Goal: Obtain resource: Download file/media

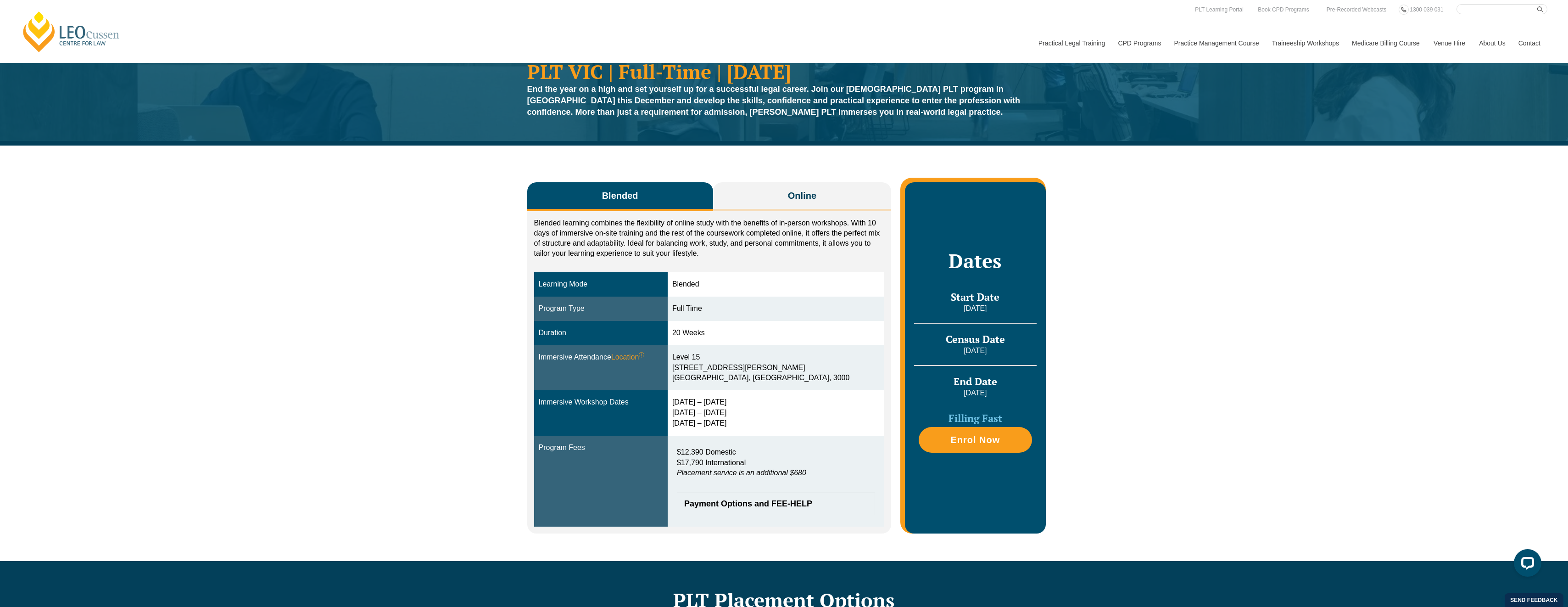
click at [476, 392] on div "Blended Online Blended learning combines the flexibility of online study with t…" at bounding box center [784, 353] width 1568 height 415
click at [933, 442] on span "Enrol Now" at bounding box center [975, 440] width 103 height 9
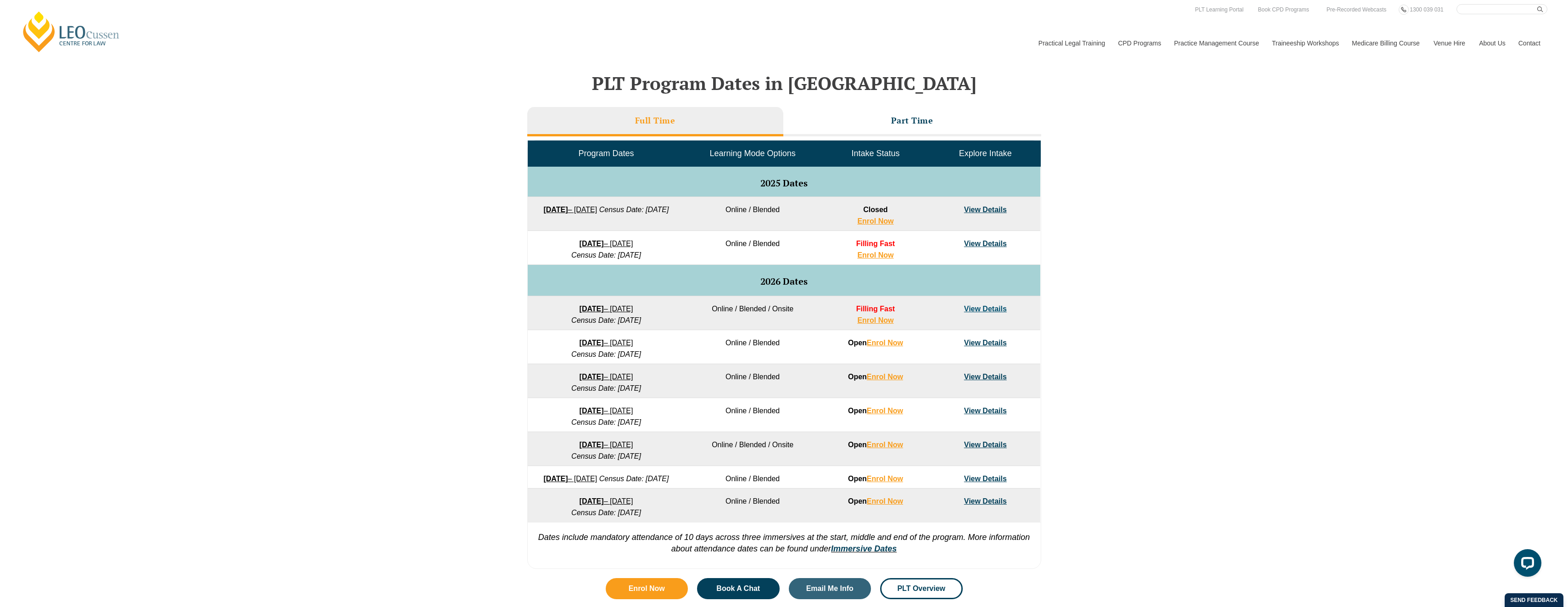
click at [997, 240] on link "View Details" at bounding box center [985, 244] width 43 height 8
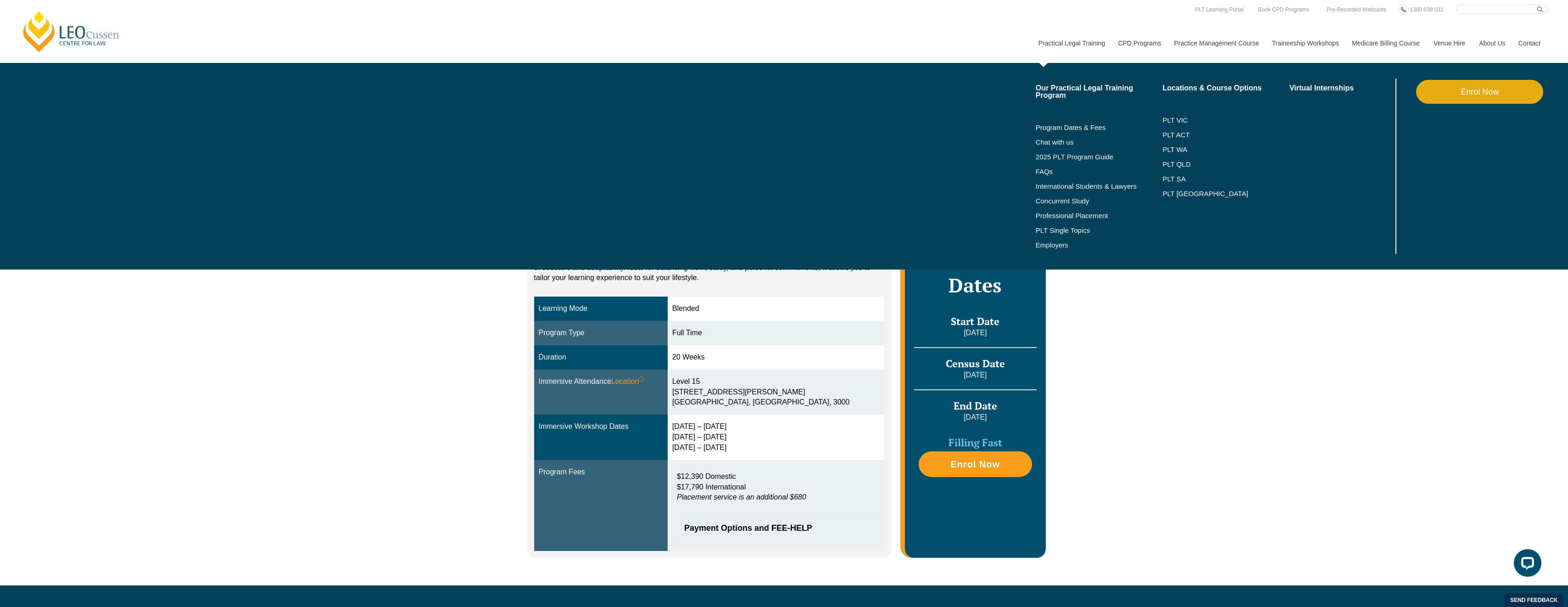
click at [1067, 47] on link "Practical Legal Training" at bounding box center [1071, 43] width 80 height 40
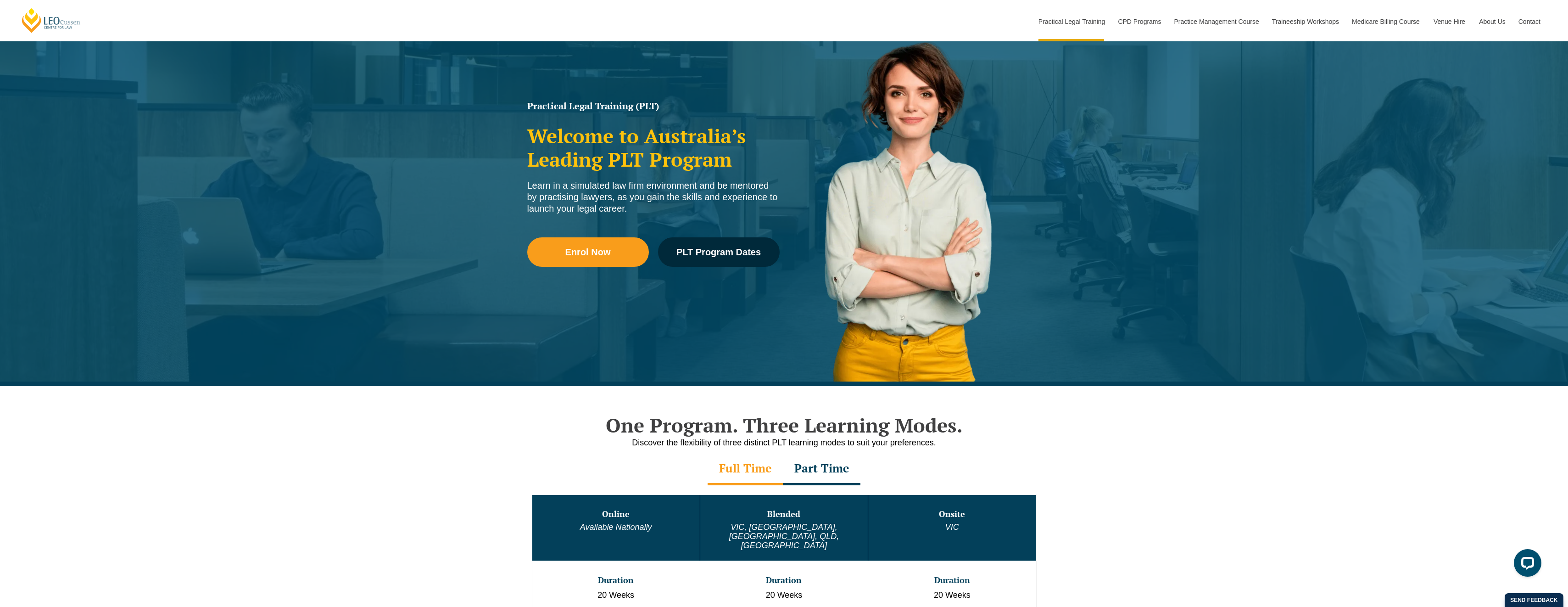
scroll to position [275, 0]
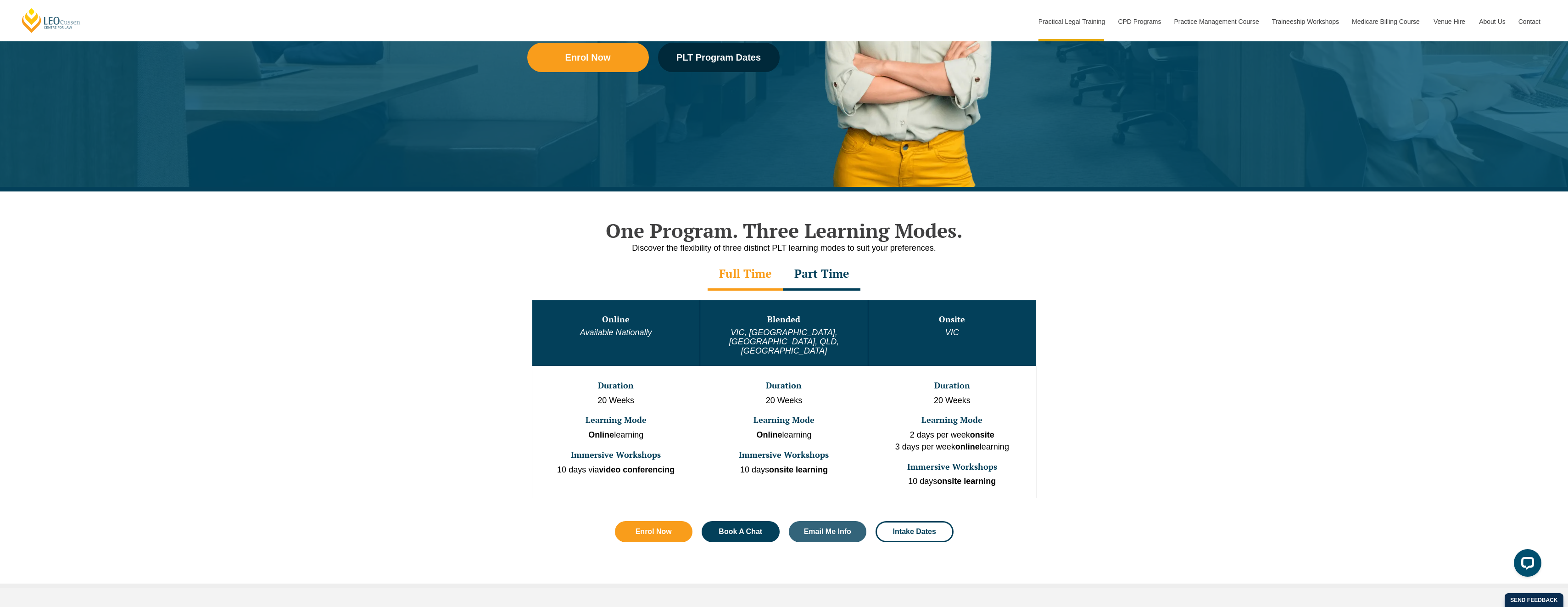
drag, startPoint x: 278, startPoint y: 274, endPoint x: 271, endPoint y: 303, distance: 29.8
click at [271, 303] on div "One Program. Three Learning Modes. Discover the flexibility of three distinct P…" at bounding box center [784, 389] width 1568 height 396
drag, startPoint x: 1147, startPoint y: 389, endPoint x: 1107, endPoint y: 413, distance: 46.6
click at [1147, 391] on div "One Program. Three Learning Modes. Discover the flexibility of three distinct P…" at bounding box center [784, 389] width 1568 height 396
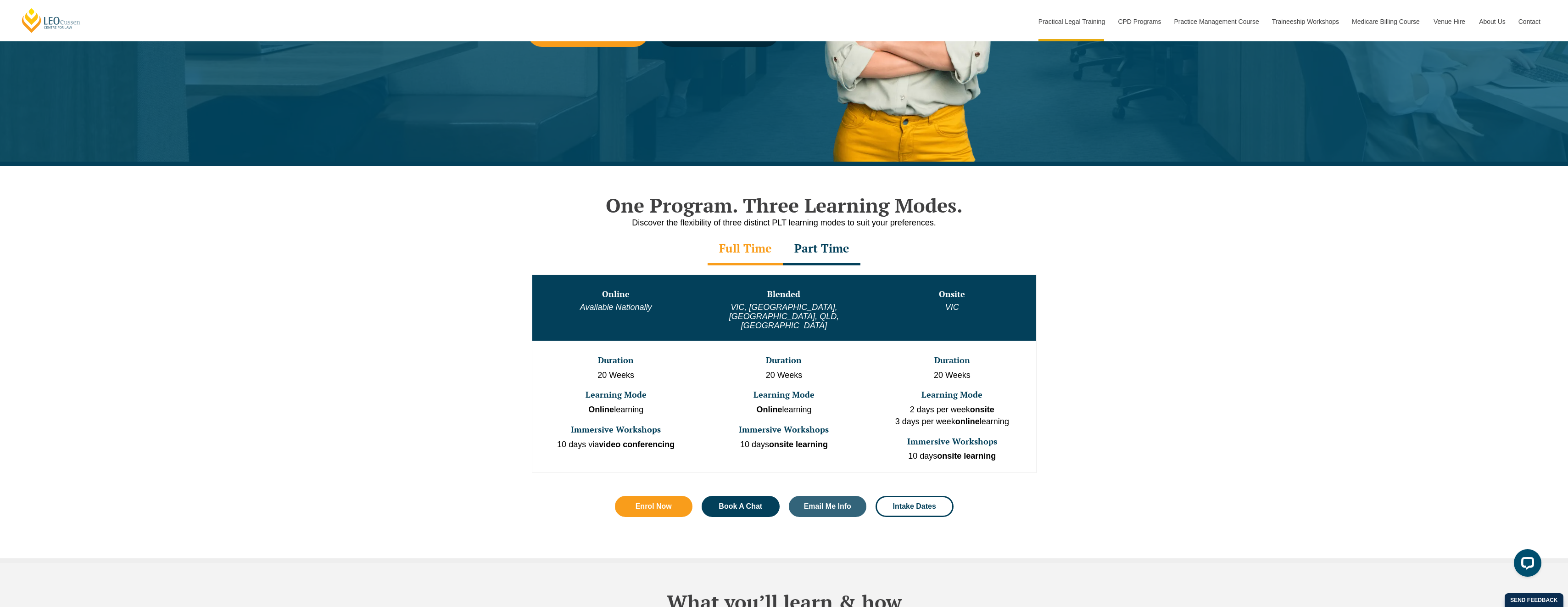
scroll to position [321, 0]
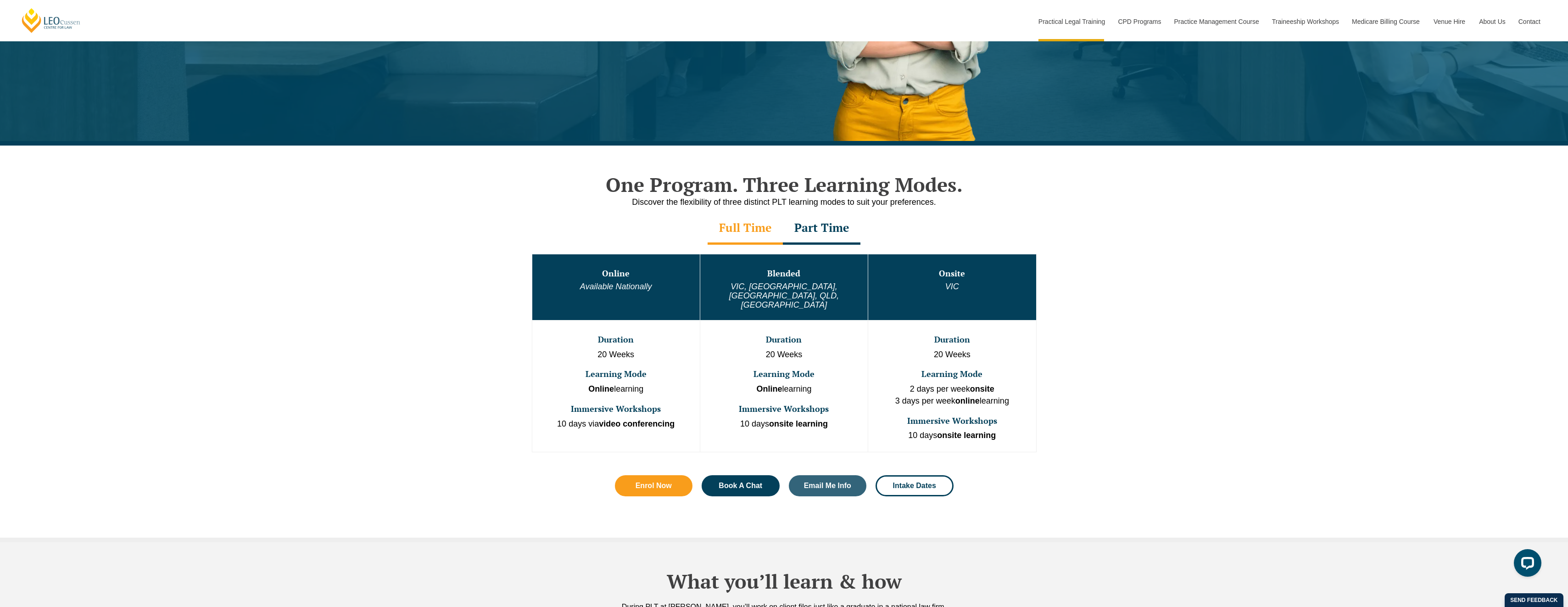
click at [824, 244] on div "Part Time" at bounding box center [821, 228] width 77 height 32
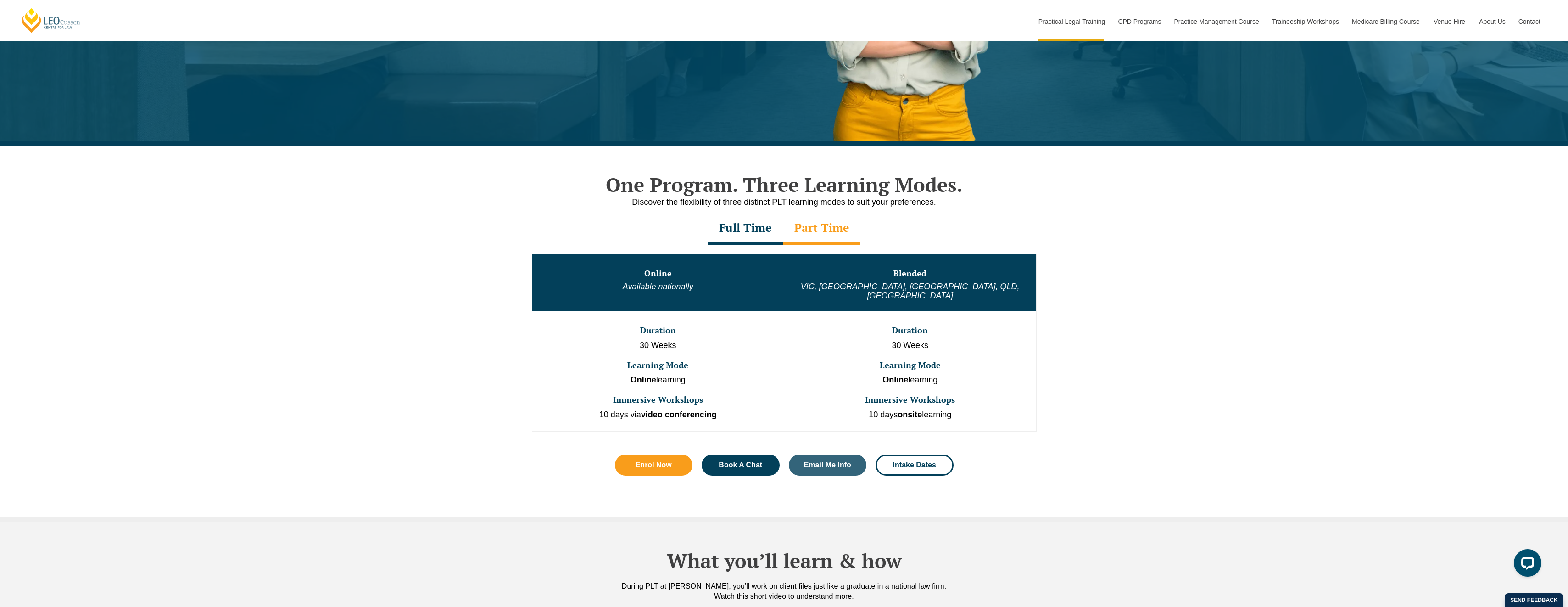
click at [763, 234] on div "Full Time" at bounding box center [745, 228] width 75 height 32
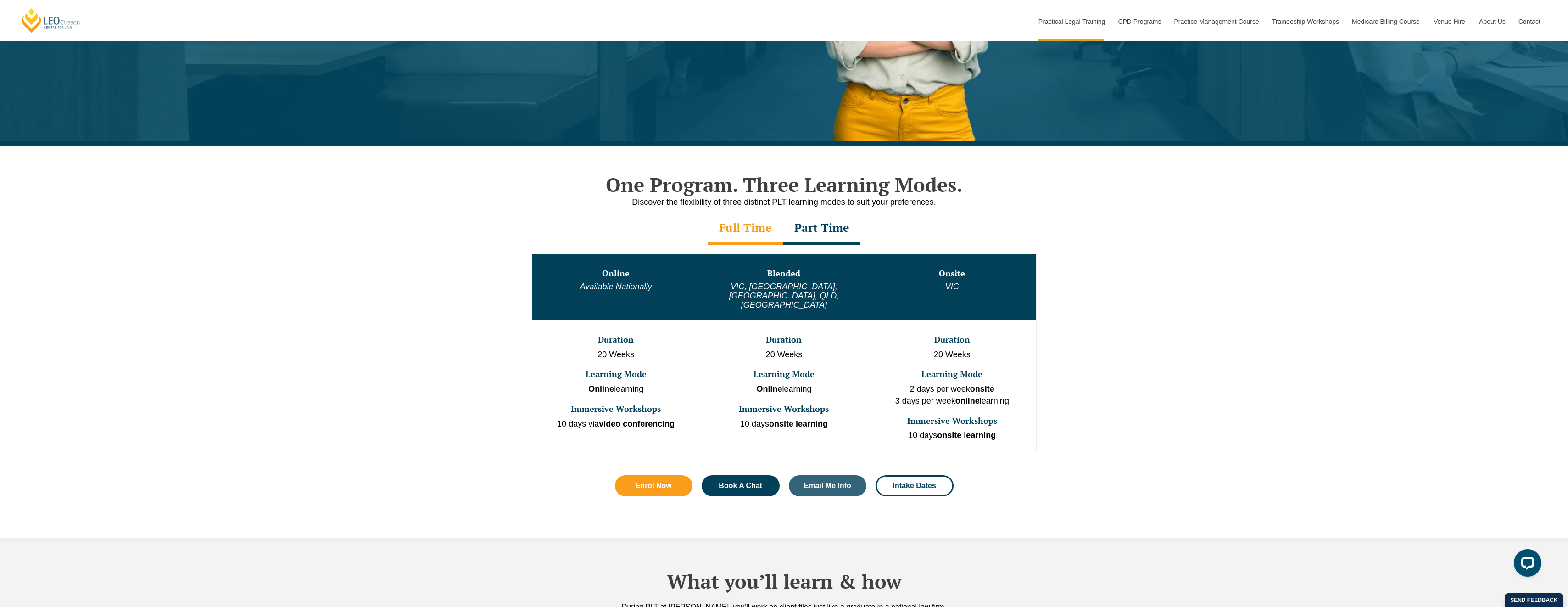
click at [1135, 384] on div "One Program. Three Learning Modes. Discover the flexibility of three distinct P…" at bounding box center [784, 343] width 1568 height 396
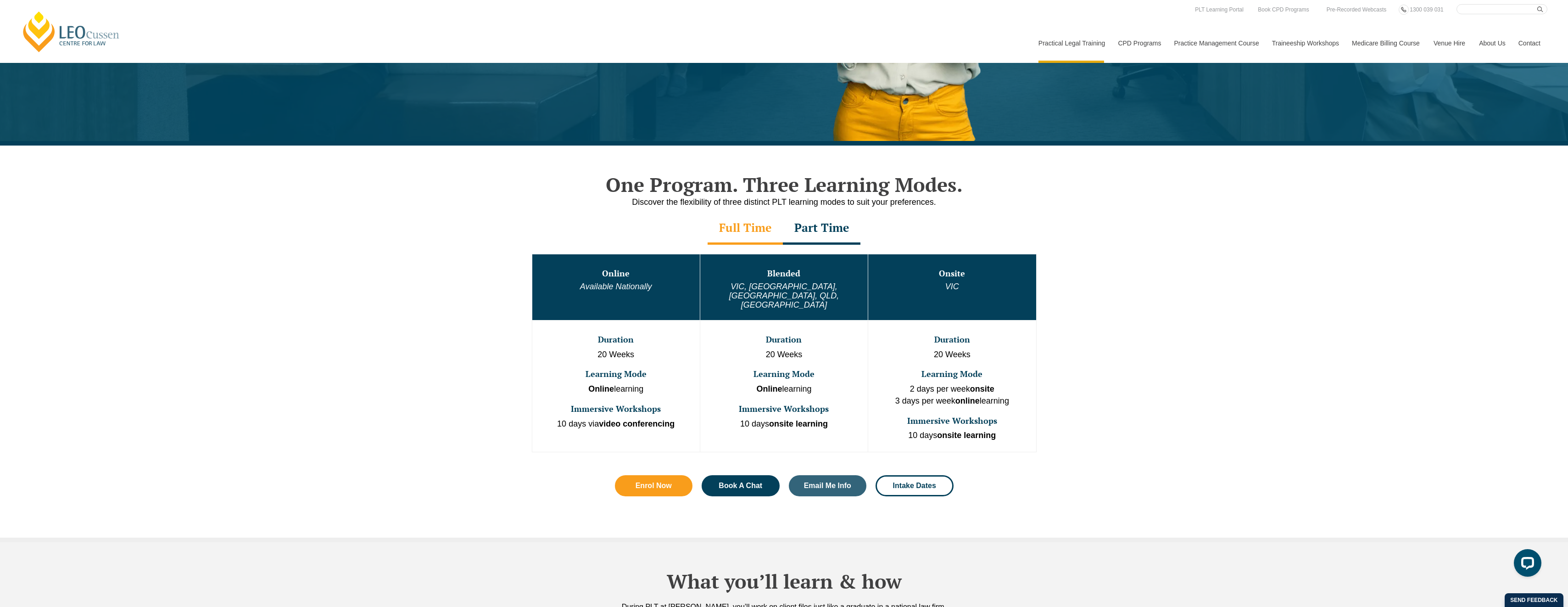
click at [353, 523] on div "One Program. Three Learning Modes. Discover the flexibility of three distinct P…" at bounding box center [784, 343] width 1568 height 396
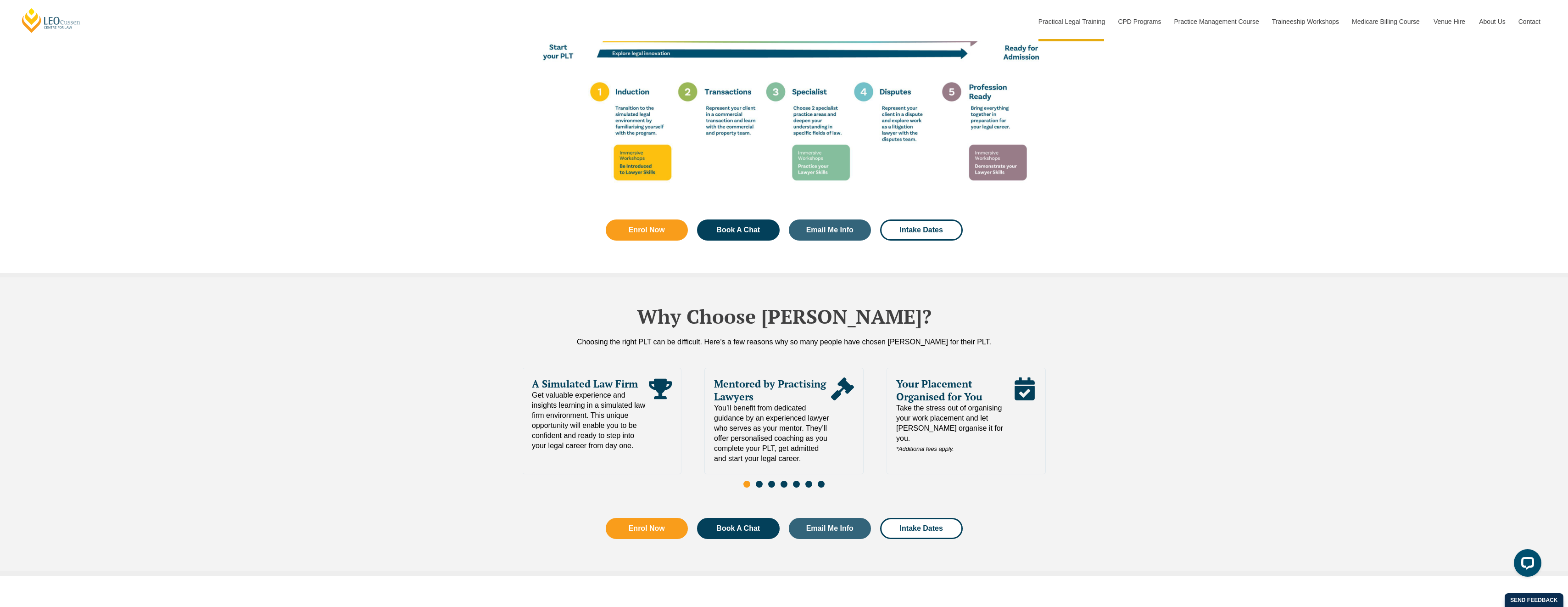
scroll to position [1744, 0]
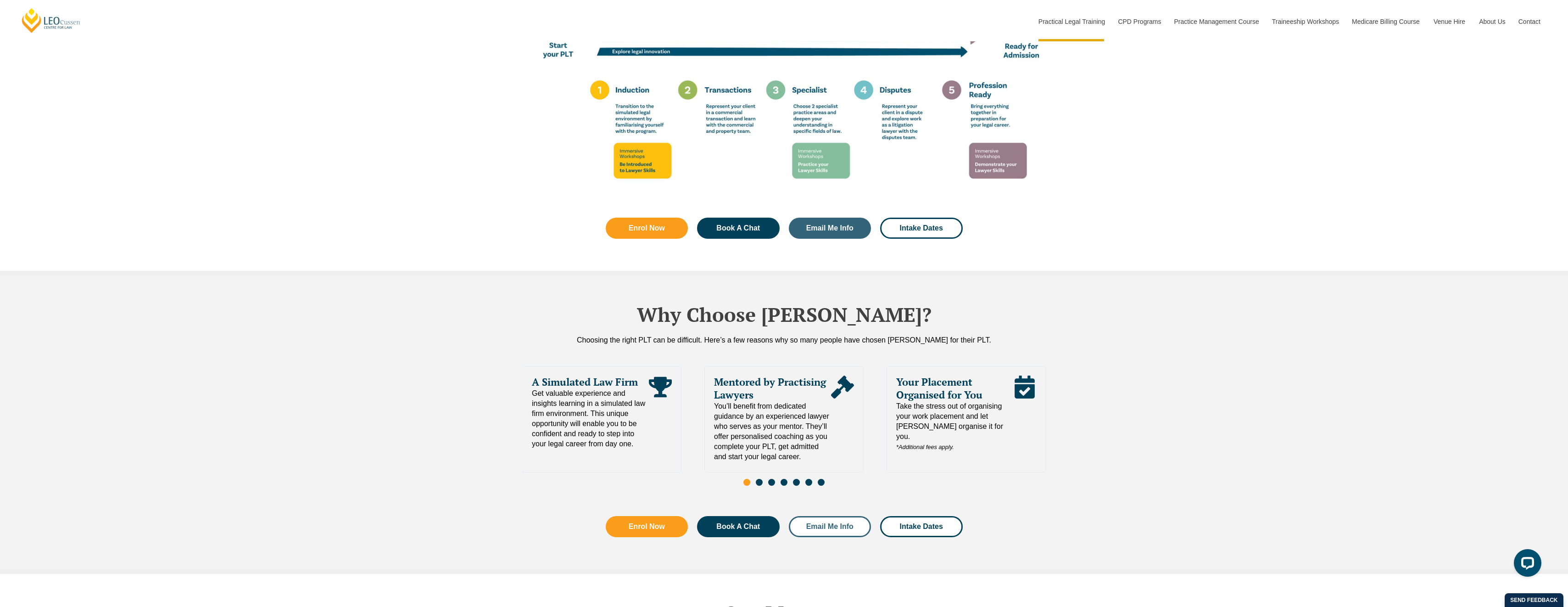
click at [817, 516] on link "Email Me Info" at bounding box center [830, 526] width 83 height 21
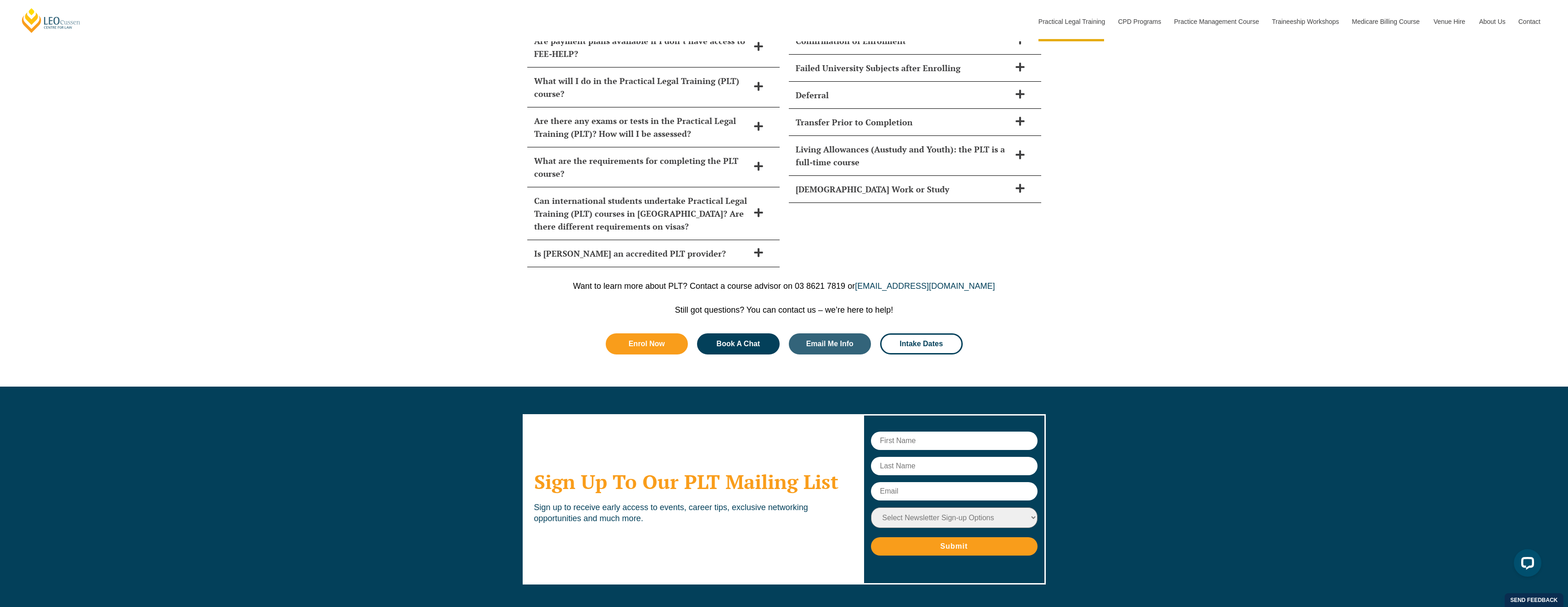
scroll to position [4202, 0]
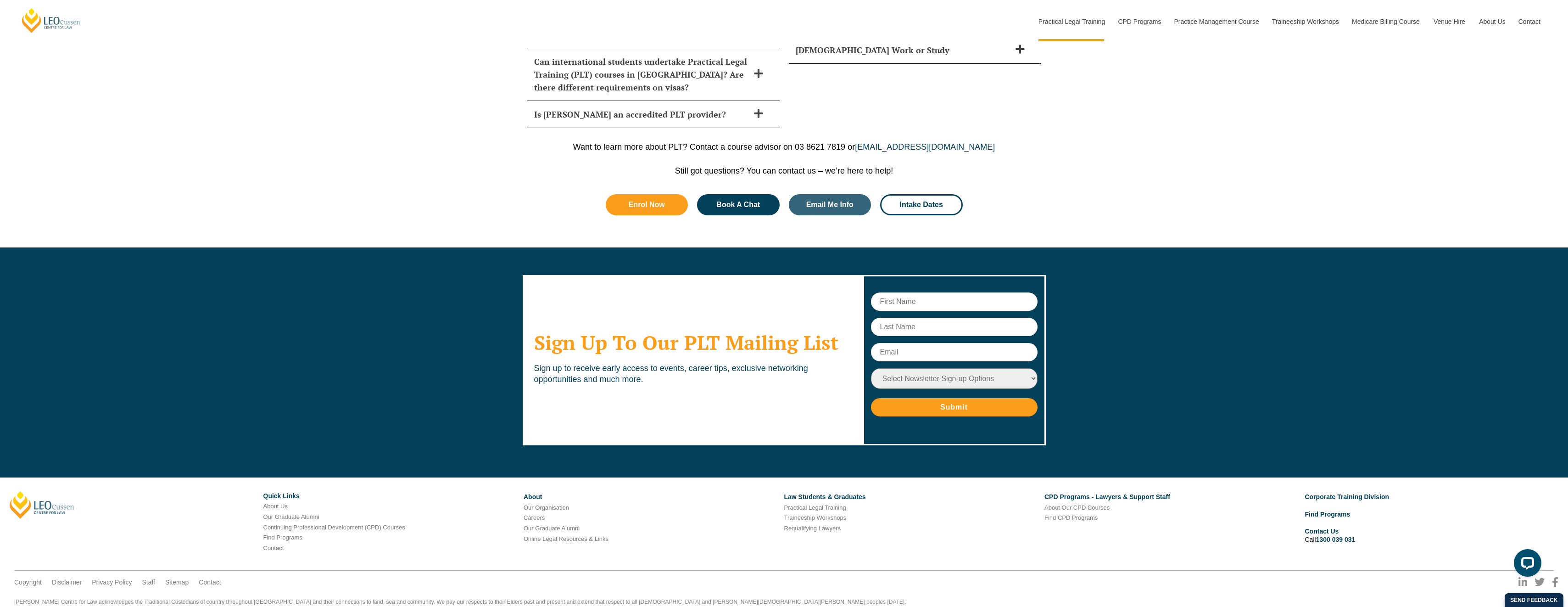
click at [937, 292] on form "Select Newsletter Sign-up Options Practical Legal Training - VIC Practical Lega…" at bounding box center [954, 354] width 167 height 124
click at [937, 292] on input "text" at bounding box center [954, 301] width 167 height 18
type input "Madison"
type input "Blacker"
type input "madison.blacker@dpc.vic.gov.au"
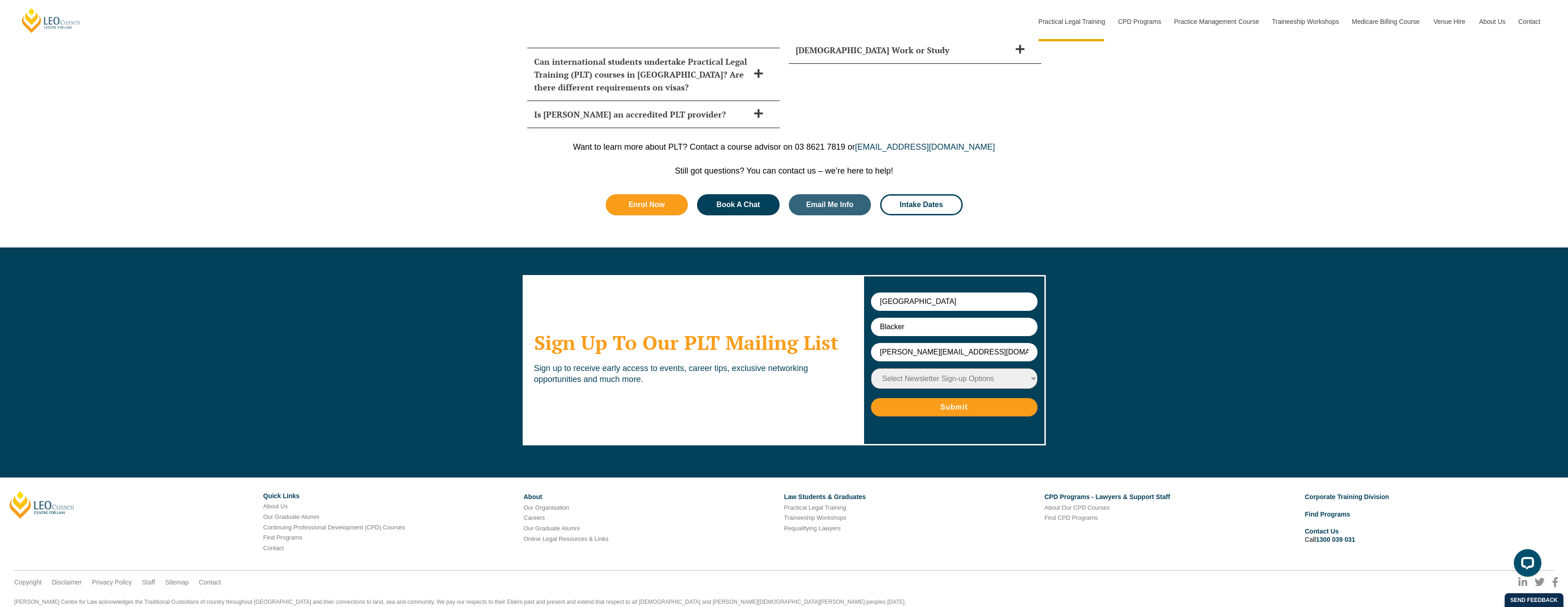
click at [948, 368] on select "Select Newsletter Sign-up Options Practical Legal Training - VIC Practical Lega…" at bounding box center [954, 379] width 167 height 21
select select "tfa_9"
click at [871, 368] on select "Select Newsletter Sign-up Options Practical Legal Training - VIC Practical Lega…" at bounding box center [954, 379] width 167 height 21
click at [954, 398] on input "Submit" at bounding box center [954, 407] width 167 height 18
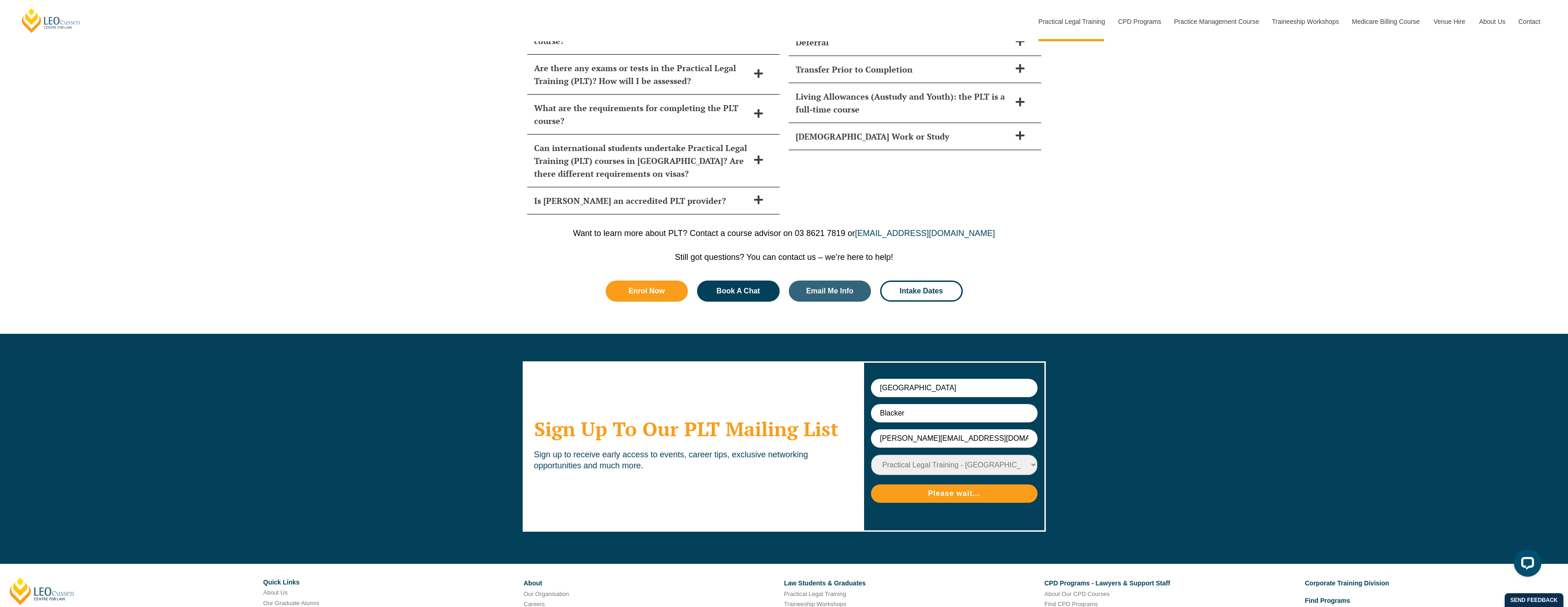
scroll to position [4110, 0]
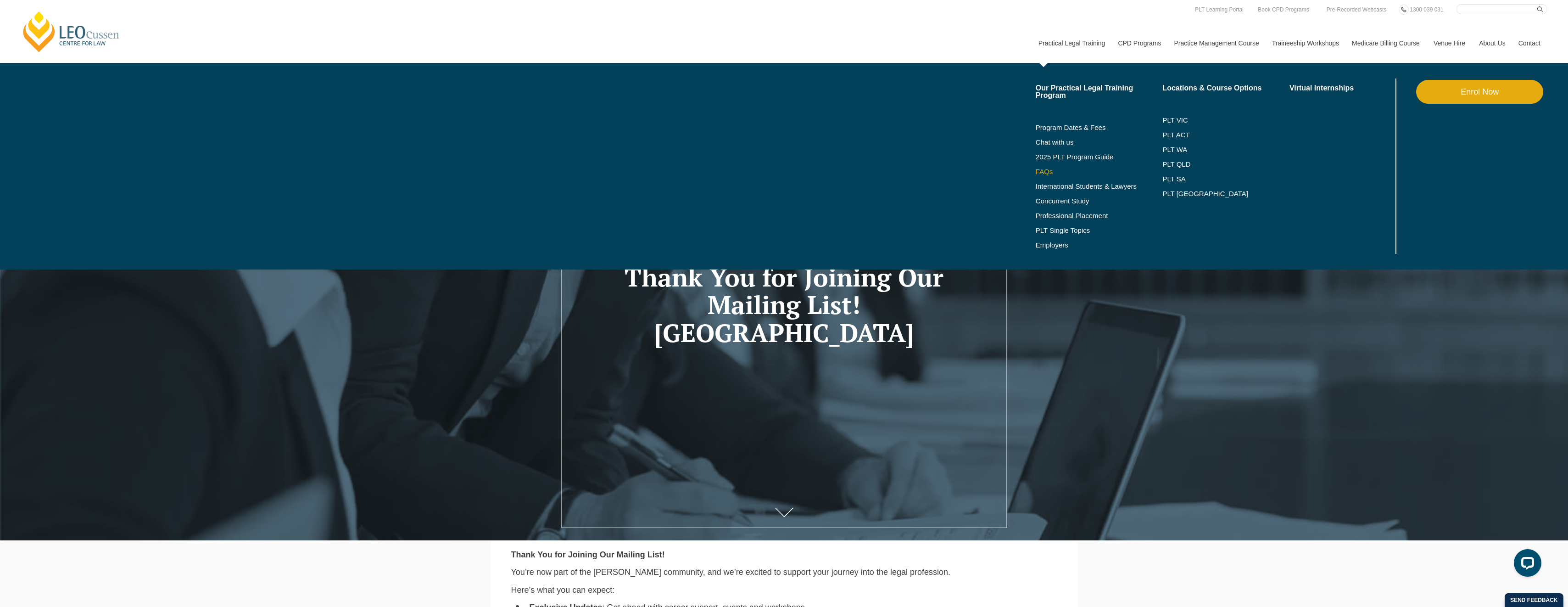
click at [1043, 169] on link "FAQs" at bounding box center [1099, 172] width 127 height 7
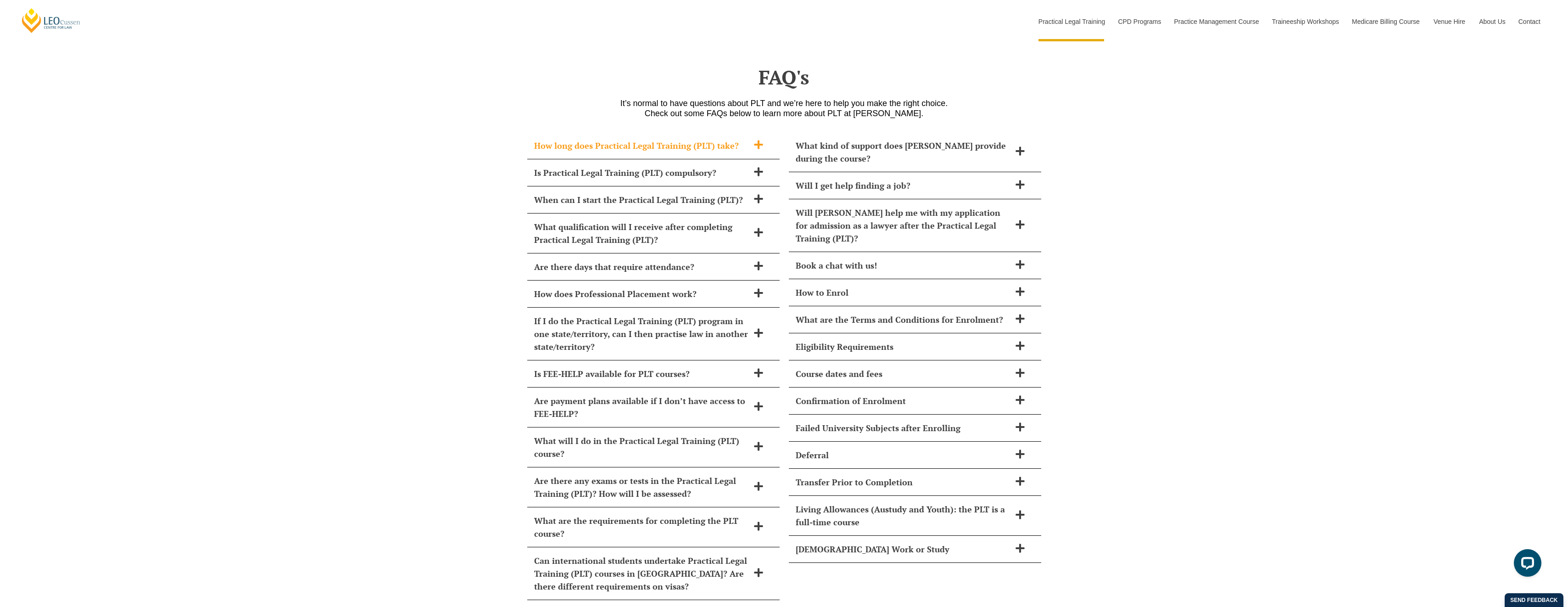
click at [682, 139] on h2 "How long does Practical Legal Training (PLT) take?" at bounding box center [642, 145] width 215 height 13
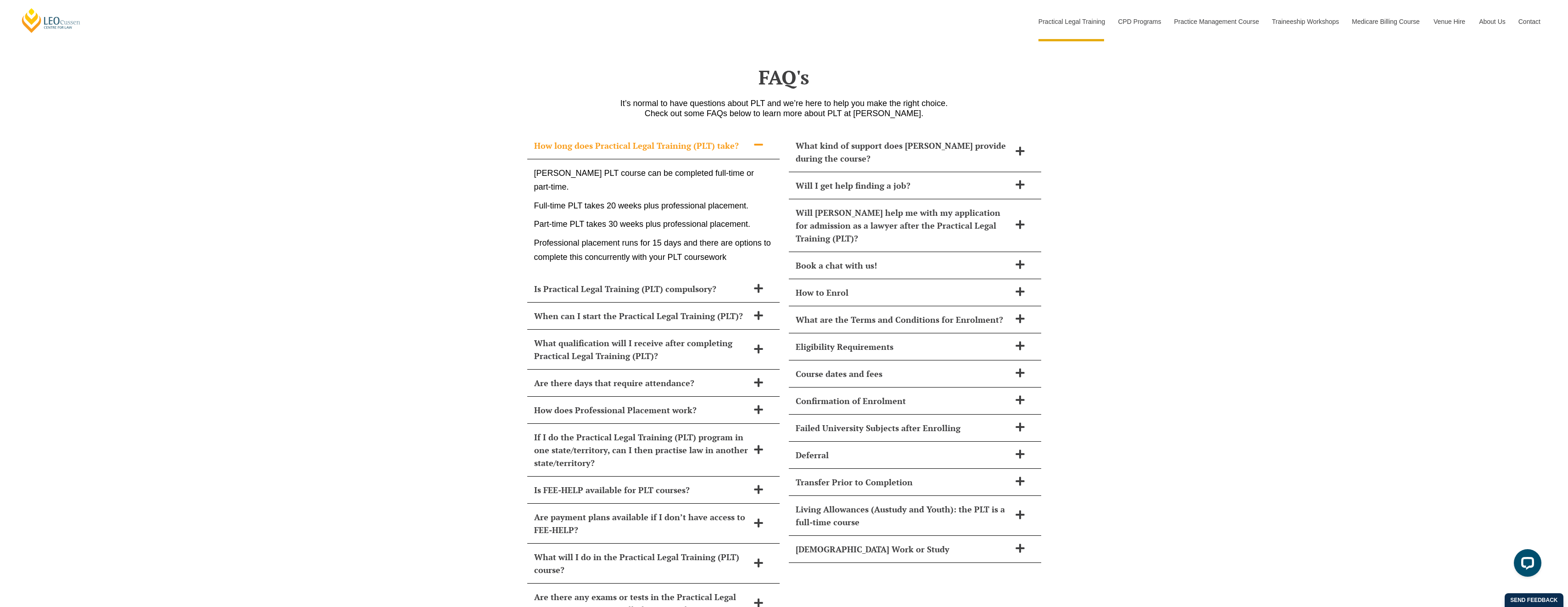
click at [643, 236] on p "Professional placement runs for 15 days and there are options to complete this …" at bounding box center [654, 250] width 239 height 28
click at [385, 253] on div "How long does Practical Legal Training (PLT) take? Leo Cussen’s PLT course can …" at bounding box center [784, 438] width 1568 height 630
click at [611, 282] on h2 "Is Practical Legal Training (PLT) compulsory?" at bounding box center [642, 289] width 215 height 13
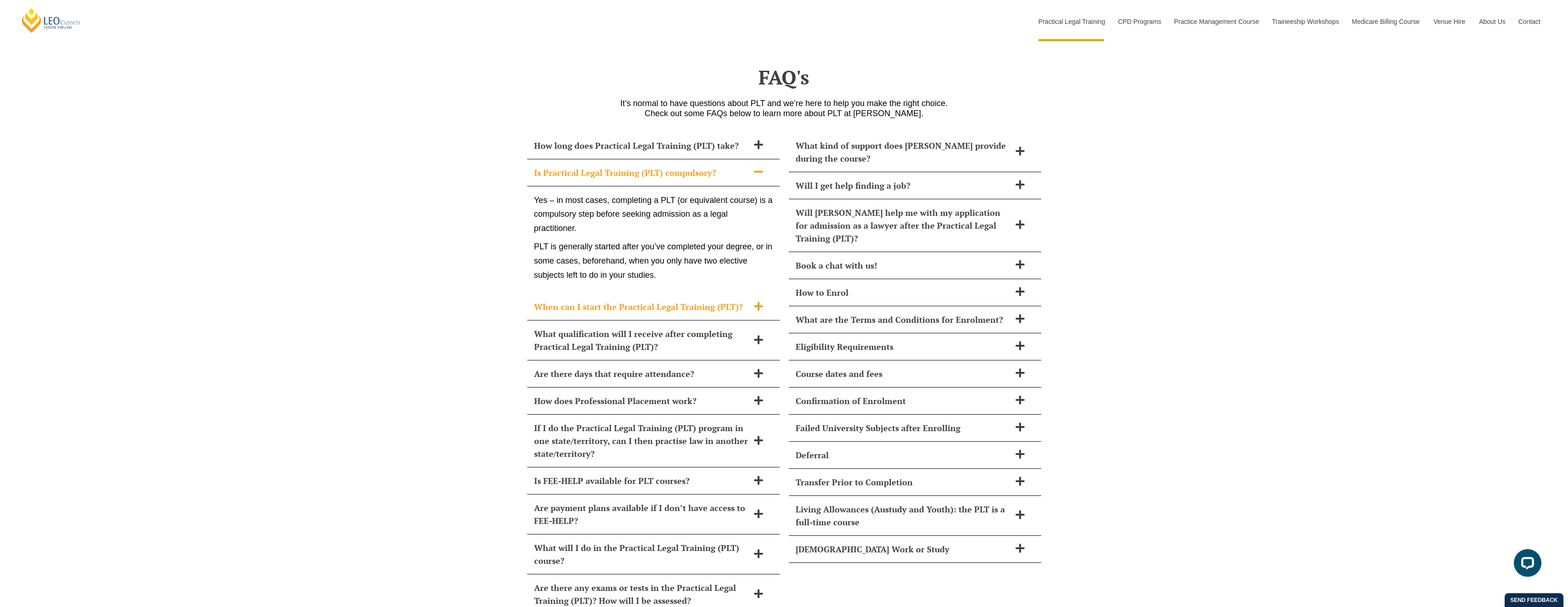
click at [585, 300] on h2 "When can I start the Practical Legal Training (PLT)?" at bounding box center [642, 306] width 215 height 13
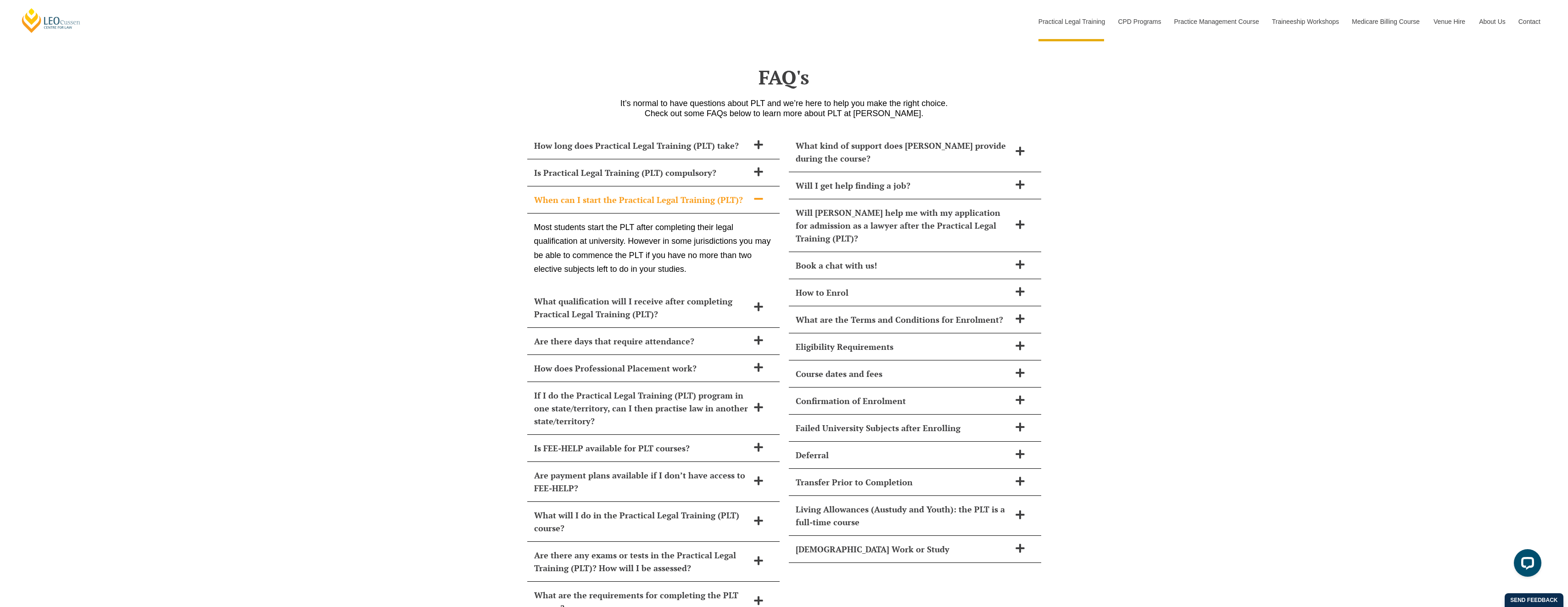
click at [585, 295] on h2 "What qualification will I receive after completing Practical Legal Training (PL…" at bounding box center [642, 307] width 215 height 26
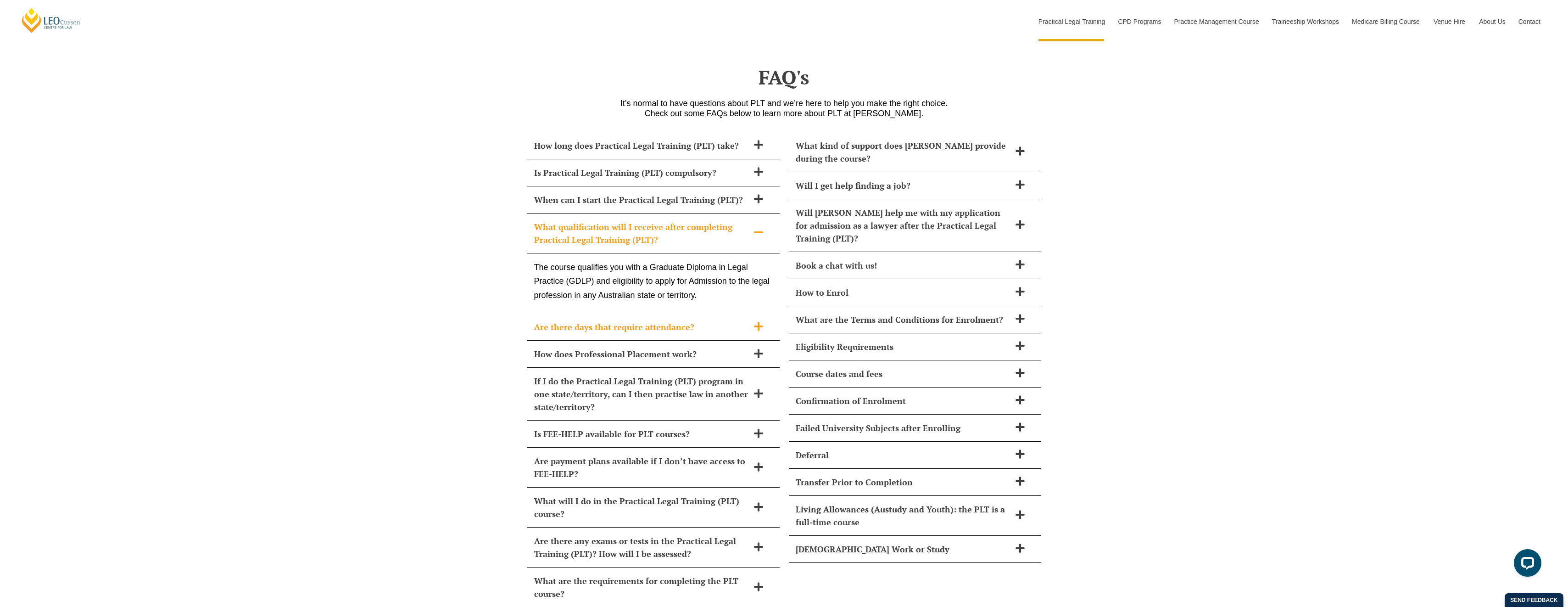
click at [584, 320] on h2 "Are there days that require attendance?" at bounding box center [642, 326] width 215 height 13
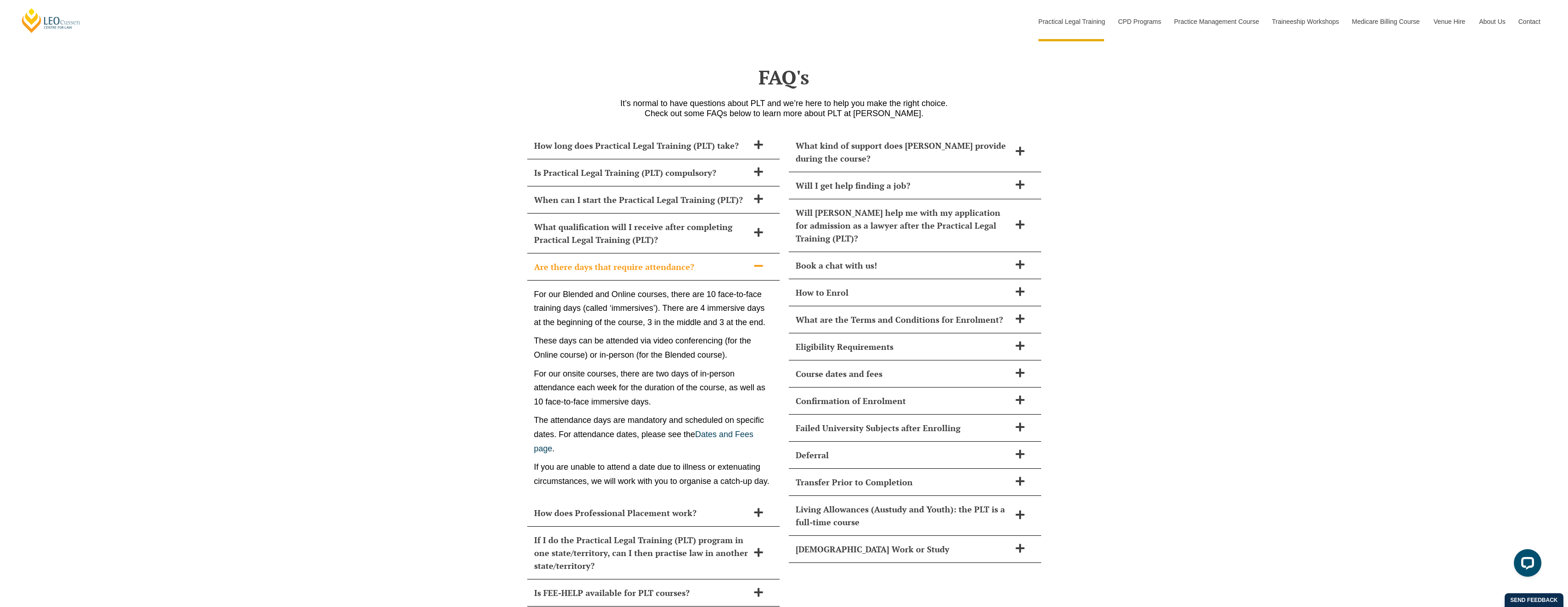
click at [366, 409] on div "How long does Practical Legal Training (PLT) take? Leo Cussen’s PLT course can …" at bounding box center [784, 489] width 1568 height 732
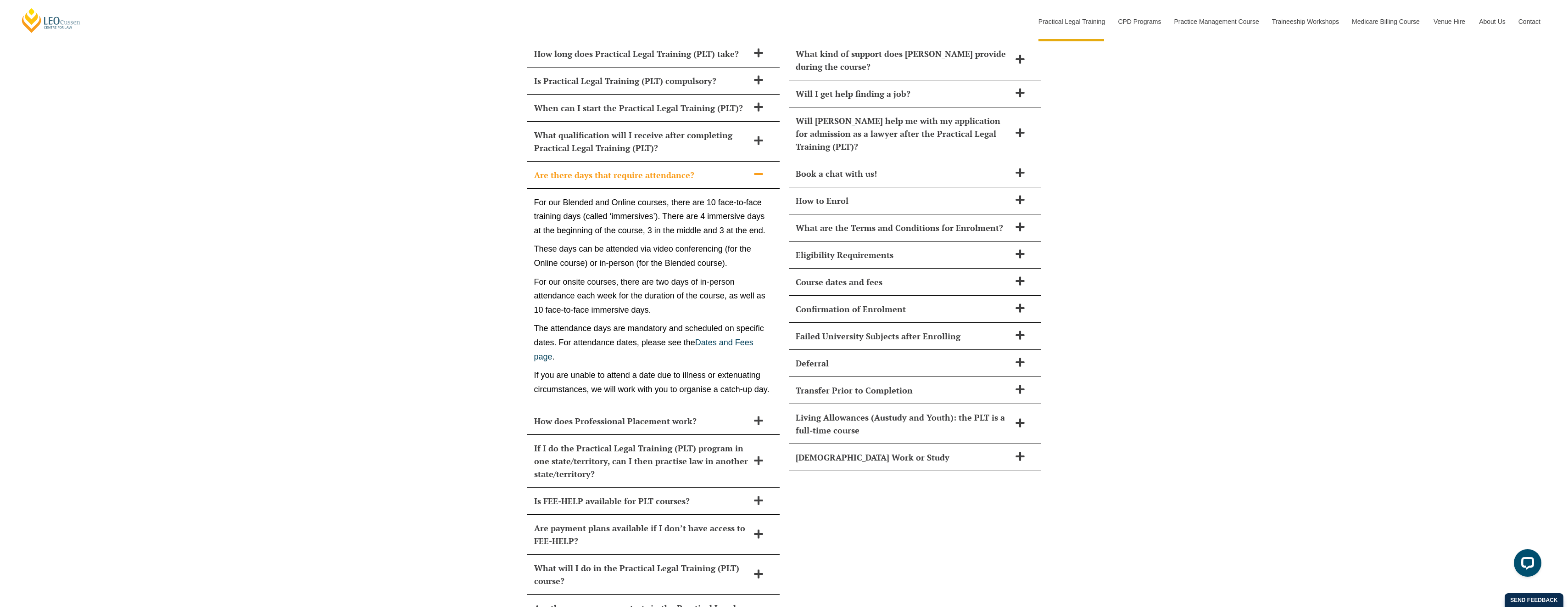
scroll to position [3840, 0]
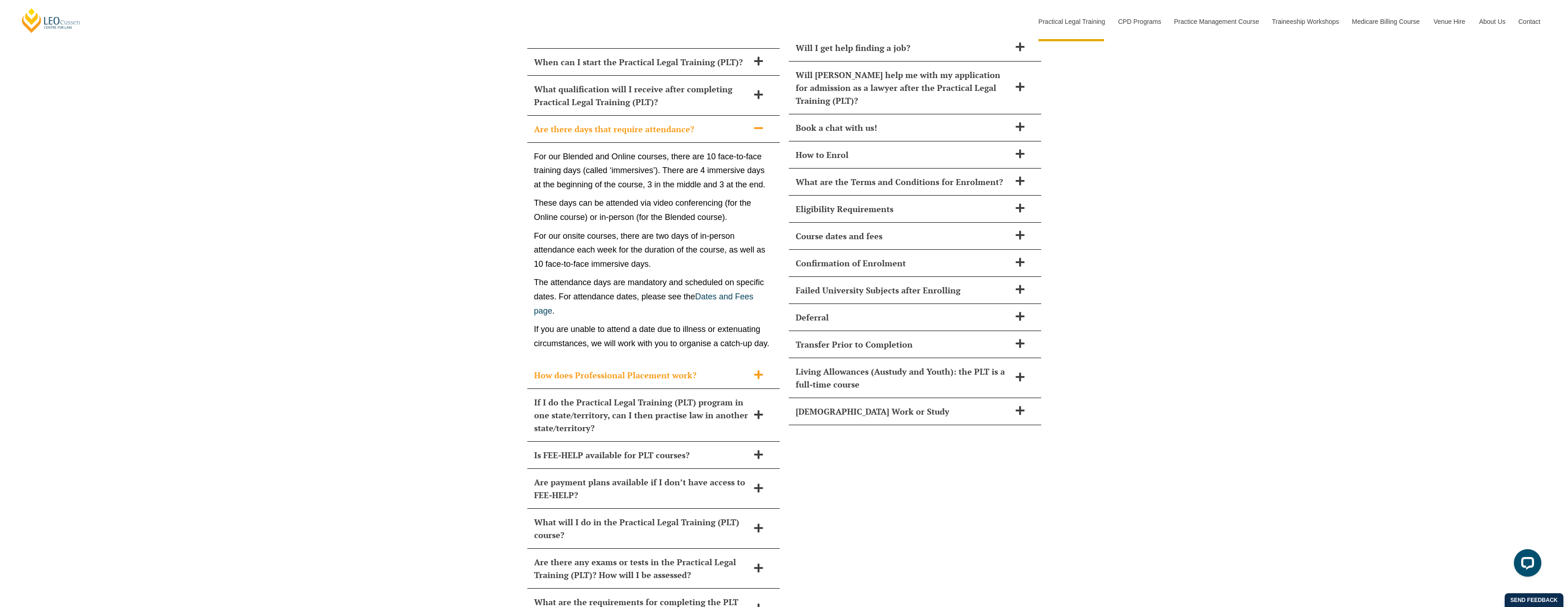
click at [587, 362] on div "How does Professional Placement work?" at bounding box center [653, 375] width 253 height 27
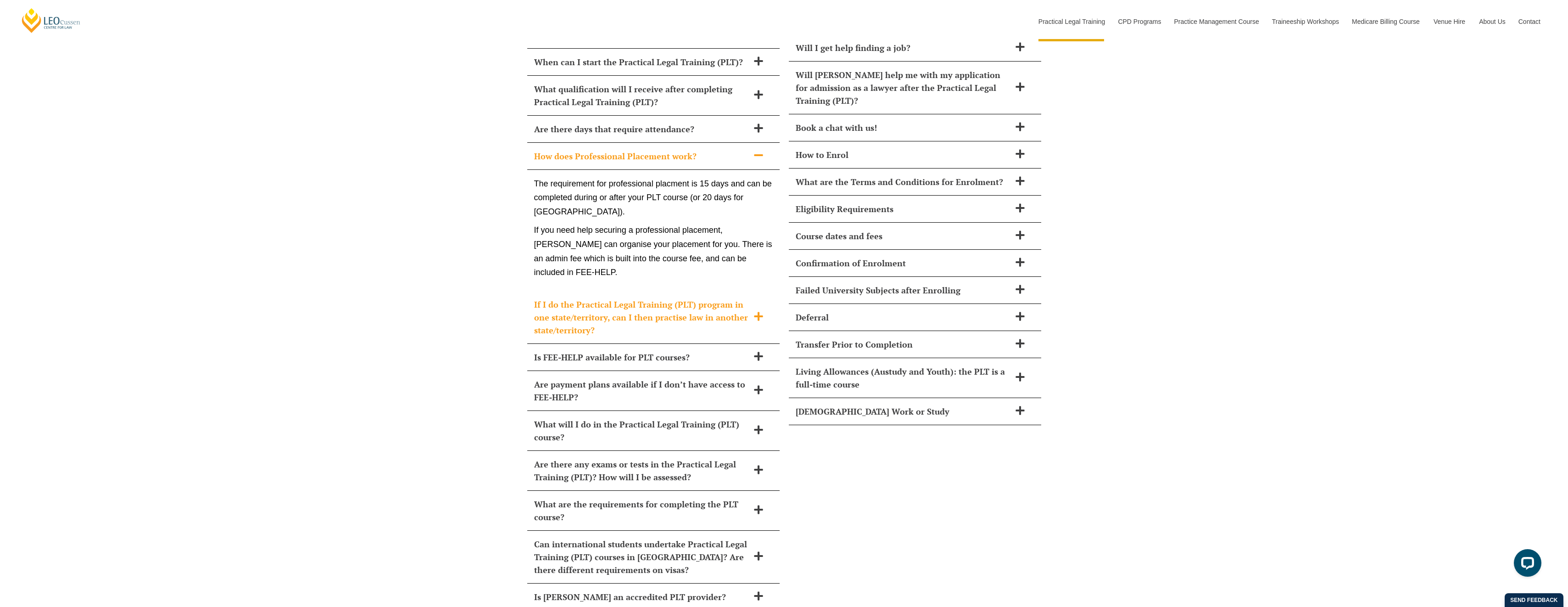
click at [659, 298] on h2 "If I do the Practical Legal Training (PLT) program in one state/territory, can …" at bounding box center [642, 317] width 215 height 38
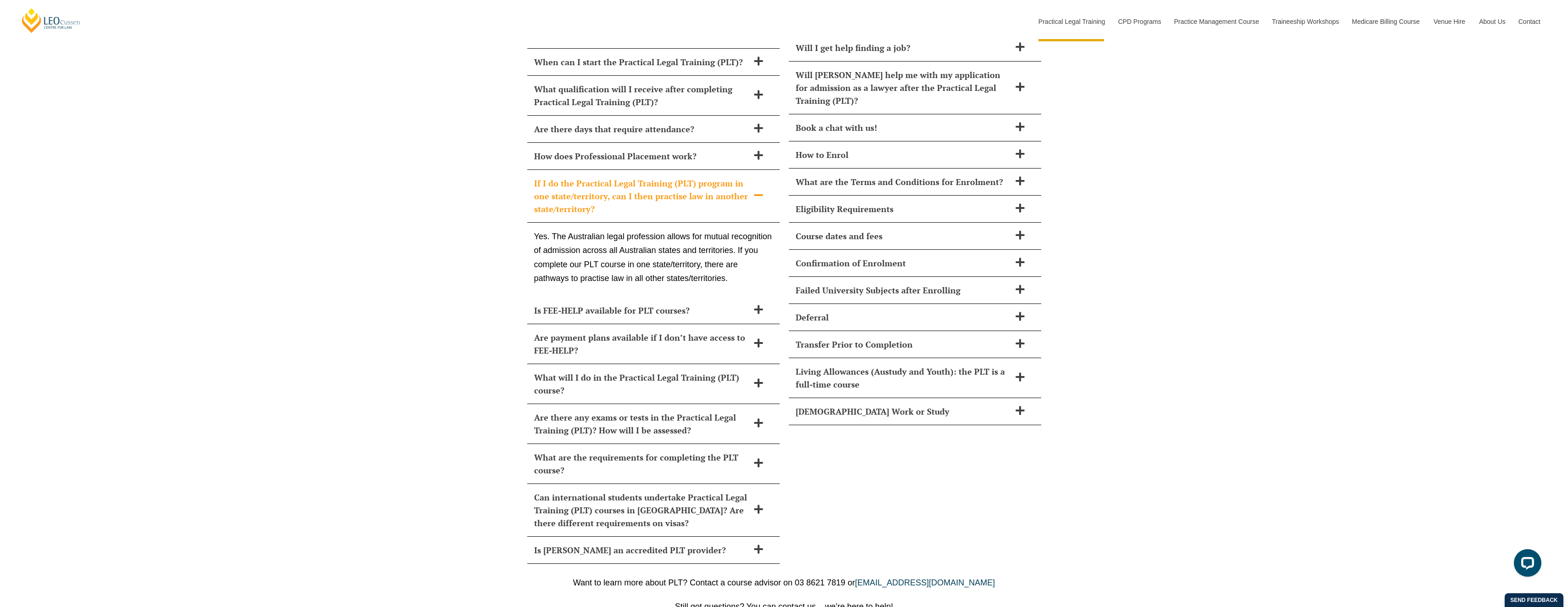
click at [713, 230] on p "Yes. The Australian legal profession allows for mutual recognition of admission…" at bounding box center [654, 258] width 239 height 56
click at [713, 230] on p "Yes. The Australian legal profession allows for mutual recognition of admission…" at bounding box center [654, 258] width 239 height 56
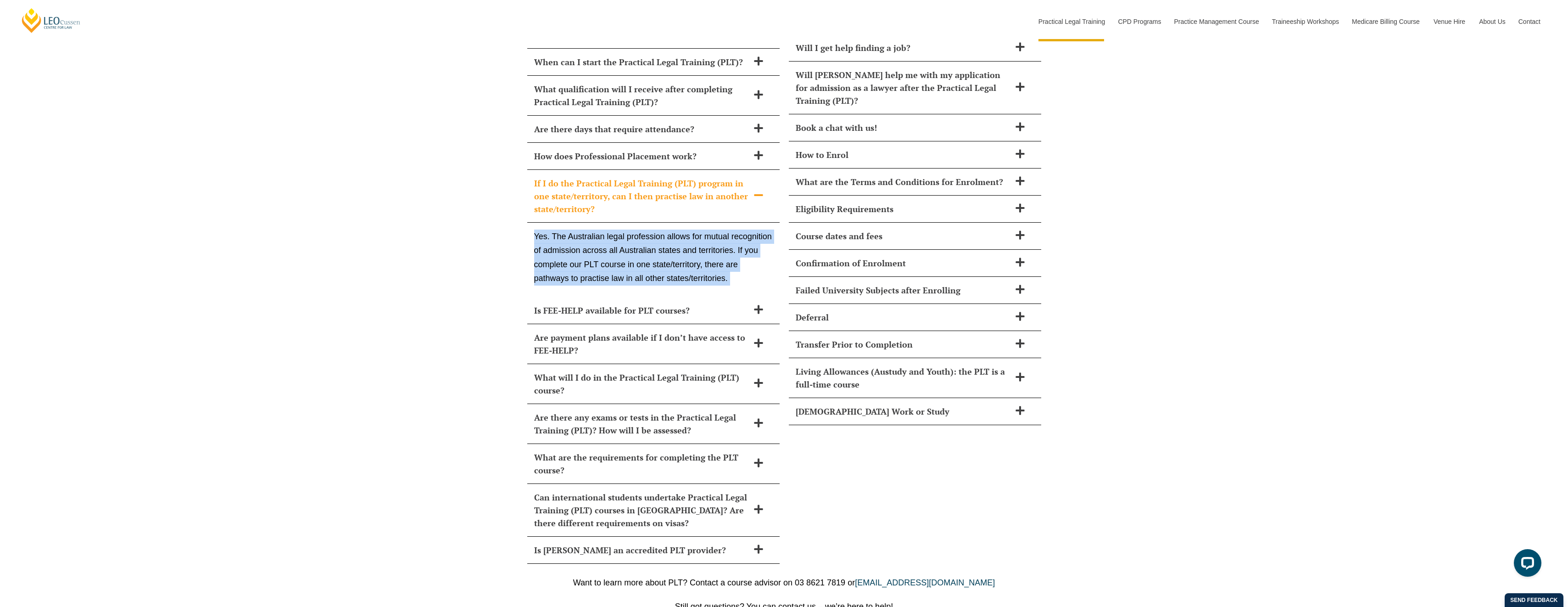
click at [713, 230] on p "Yes. The Australian legal profession allows for mutual recognition of admission…" at bounding box center [654, 258] width 239 height 56
click at [383, 290] on div "How long does Practical Legal Training (PLT) take? Leo Cussen’s PLT course can …" at bounding box center [784, 279] width 1568 height 588
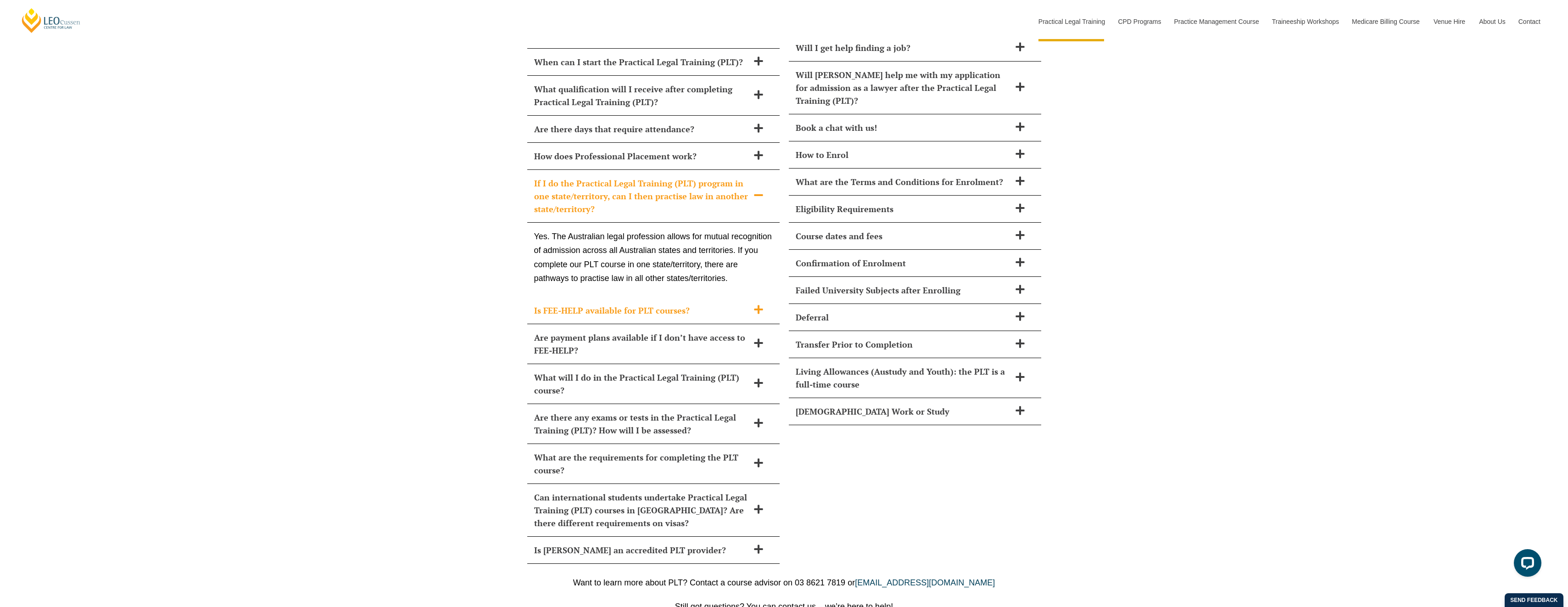
click at [551, 304] on h2 "Is FEE-HELP available for PLT courses?" at bounding box center [642, 310] width 215 height 13
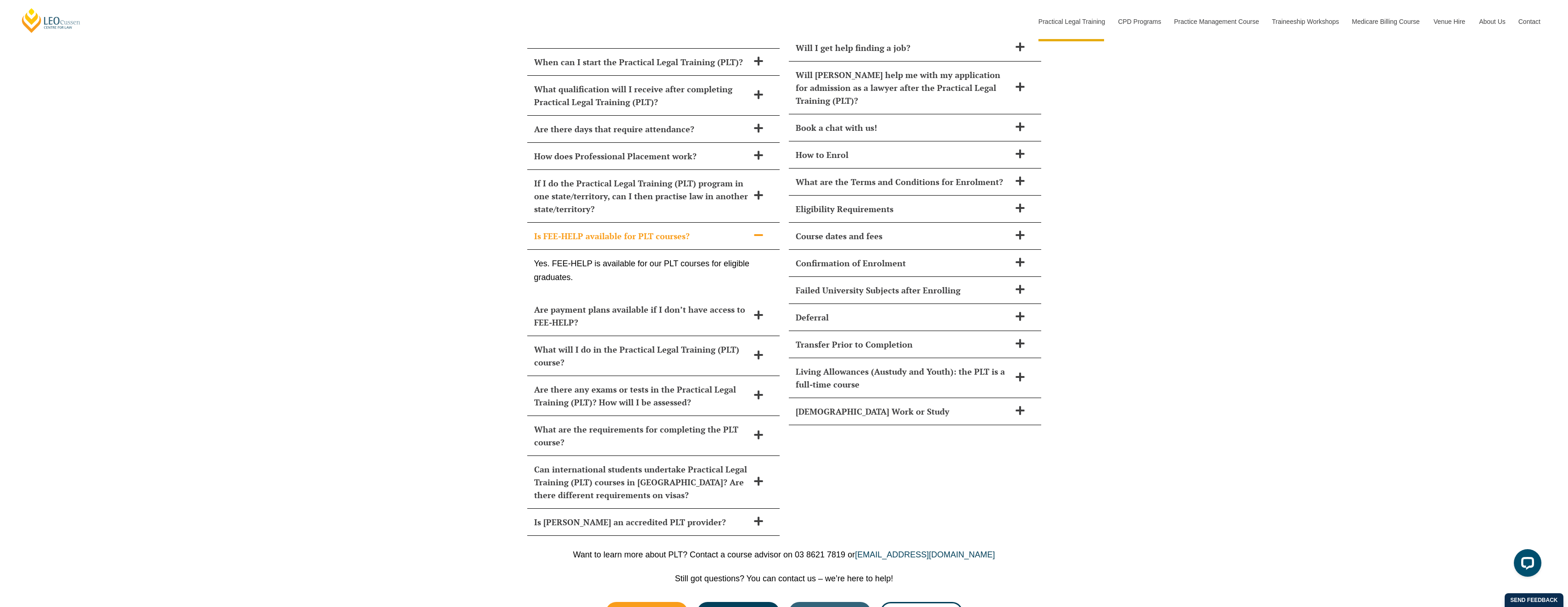
click at [551, 303] on h2 "Are payment plans available if I don’t have access to FEE-HELP?" at bounding box center [642, 316] width 215 height 26
click at [477, 301] on div "How long does Practical Legal Training (PLT) take? Leo Cussen’s PLT course can …" at bounding box center [784, 265] width 1568 height 560
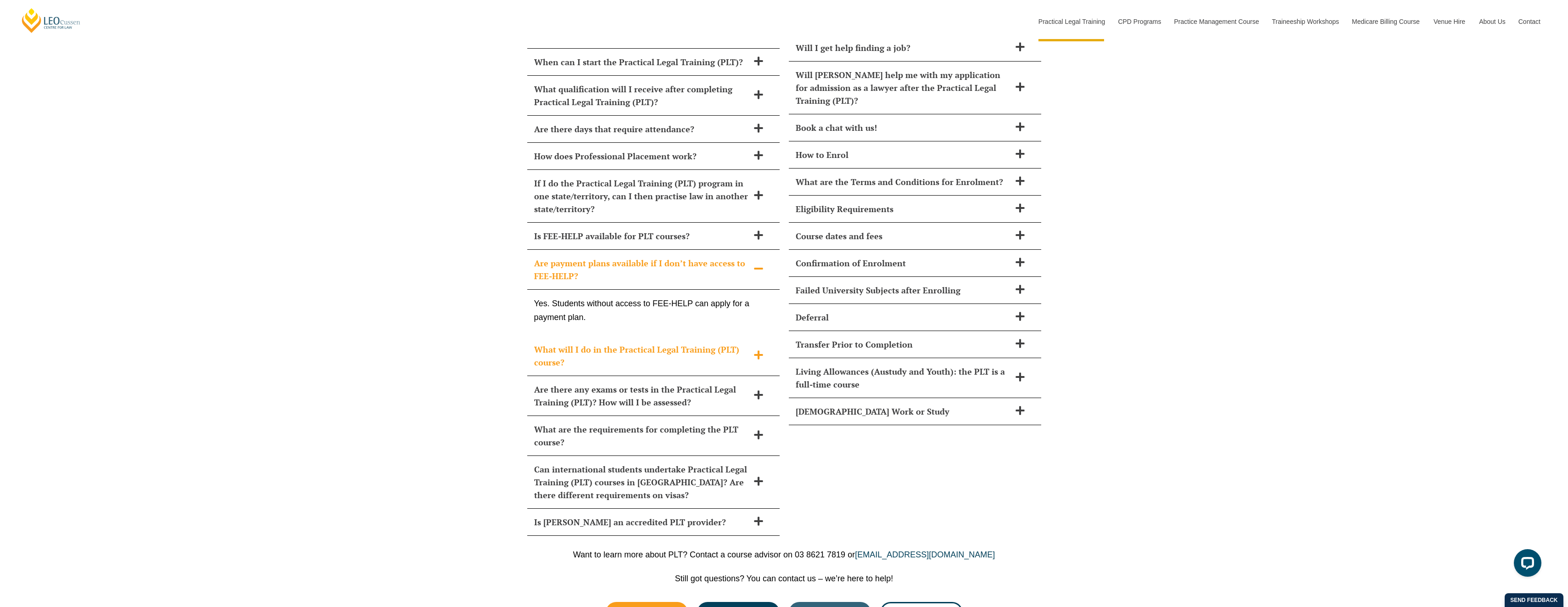
click at [548, 343] on h2 "What will I do in the Practical Legal Training (PLT) course?" at bounding box center [642, 356] width 215 height 26
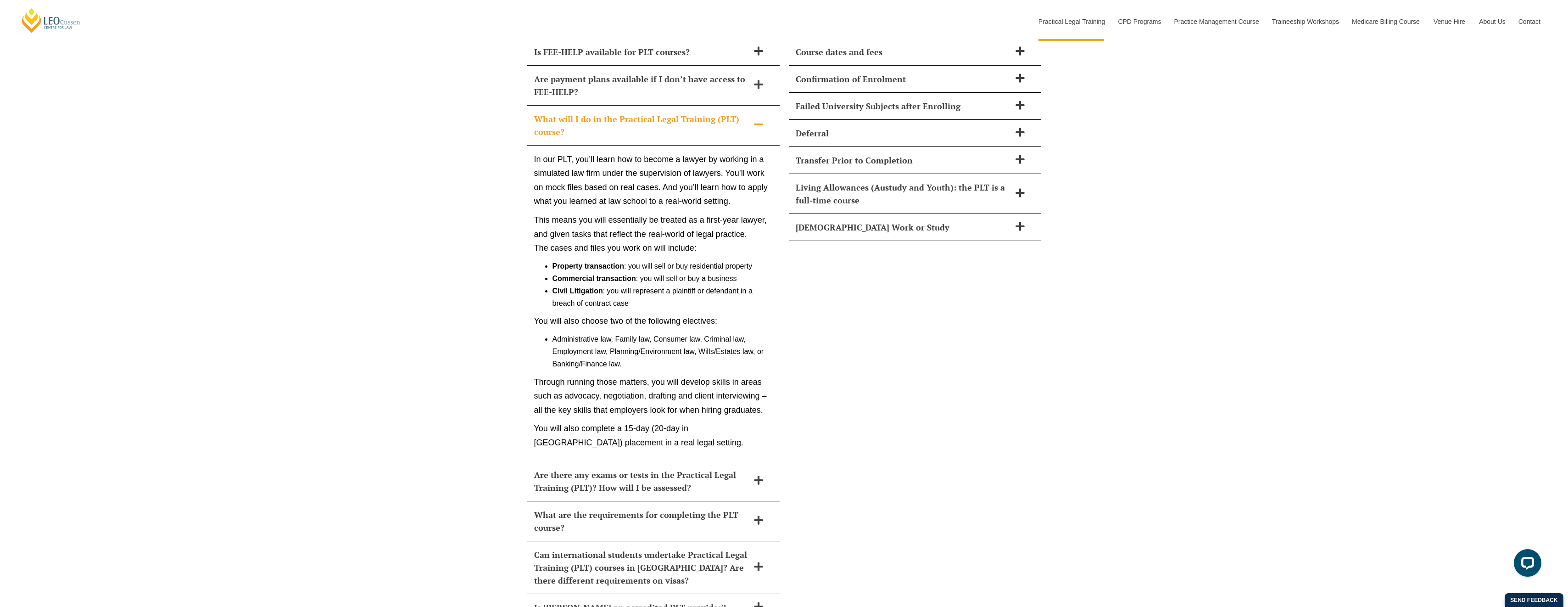
scroll to position [4070, 0]
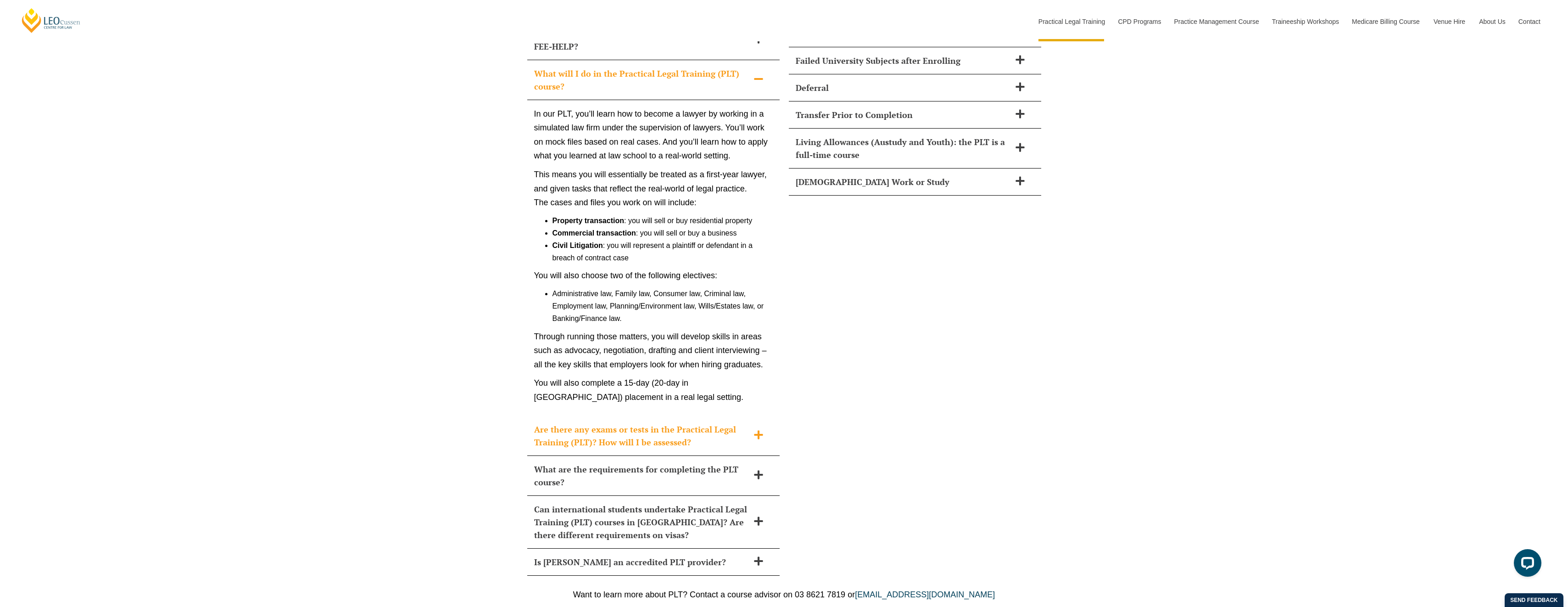
click at [603, 423] on h2 "Are there any exams or tests in the Practical Legal Training (PLT)? How will I …" at bounding box center [642, 435] width 215 height 26
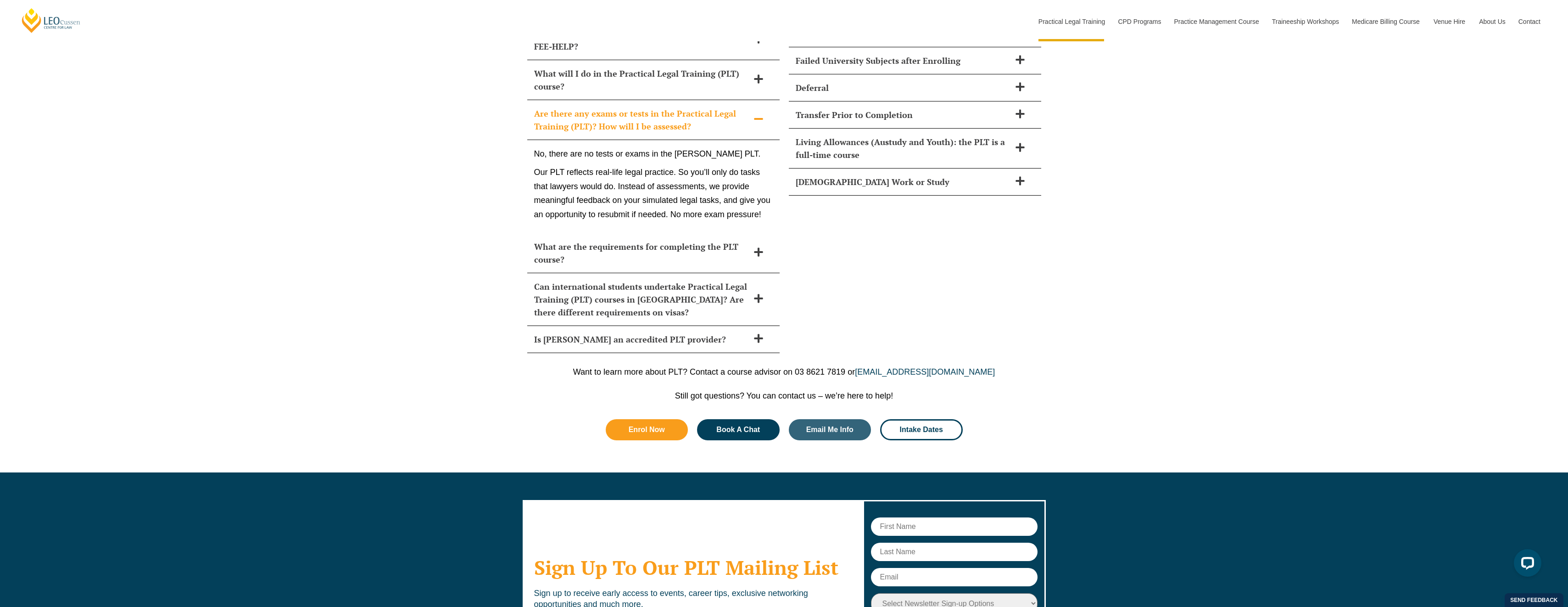
click at [460, 179] on div "How long does Practical Legal Training (PLT) take? Leo Cussen’s PLT course can …" at bounding box center [784, 59] width 1568 height 606
click at [712, 240] on h2 "What are the requirements for completing the PLT course?" at bounding box center [642, 253] width 215 height 26
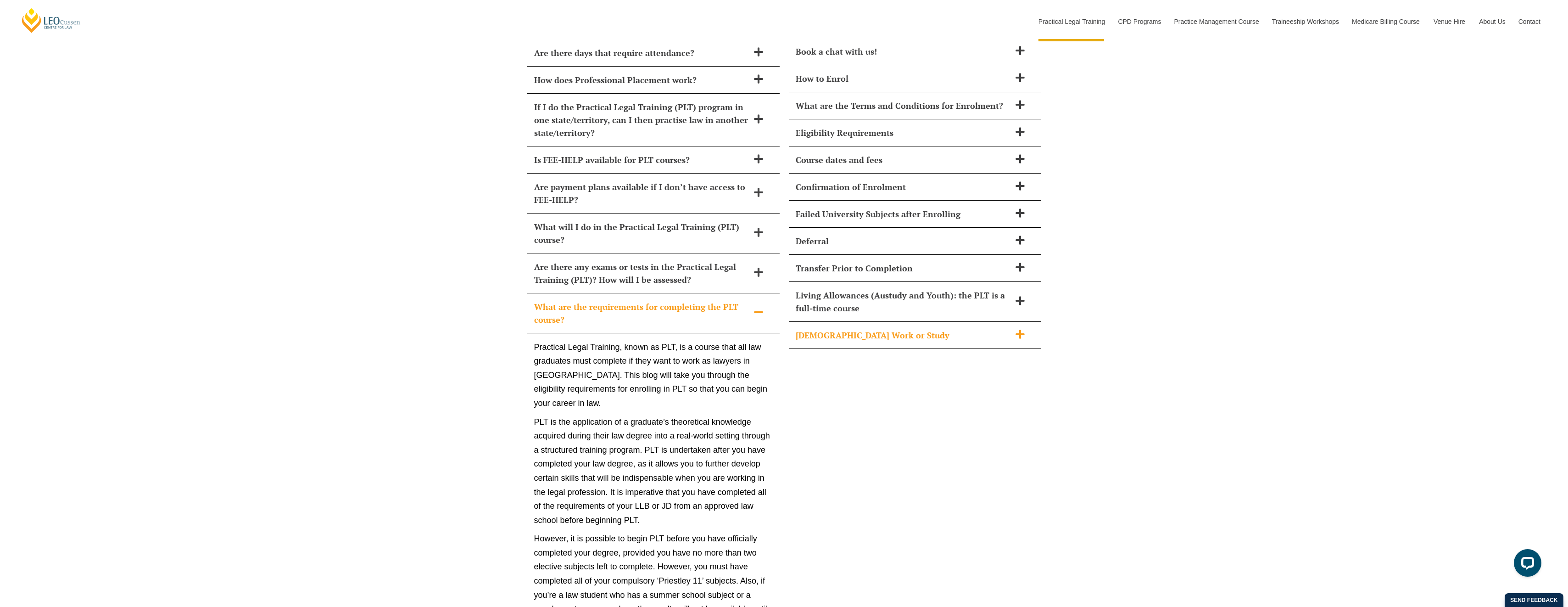
scroll to position [3749, 0]
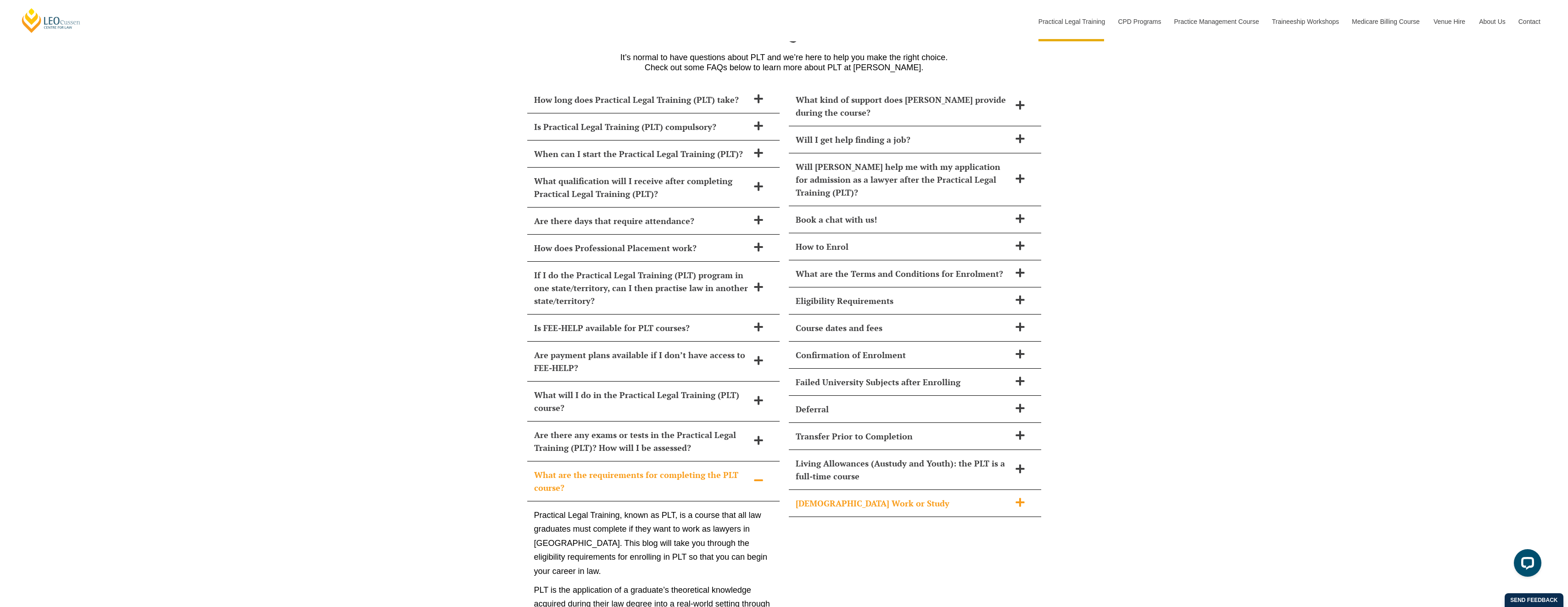
click at [856, 497] on h2 "Part-Time Work or Study" at bounding box center [903, 503] width 215 height 13
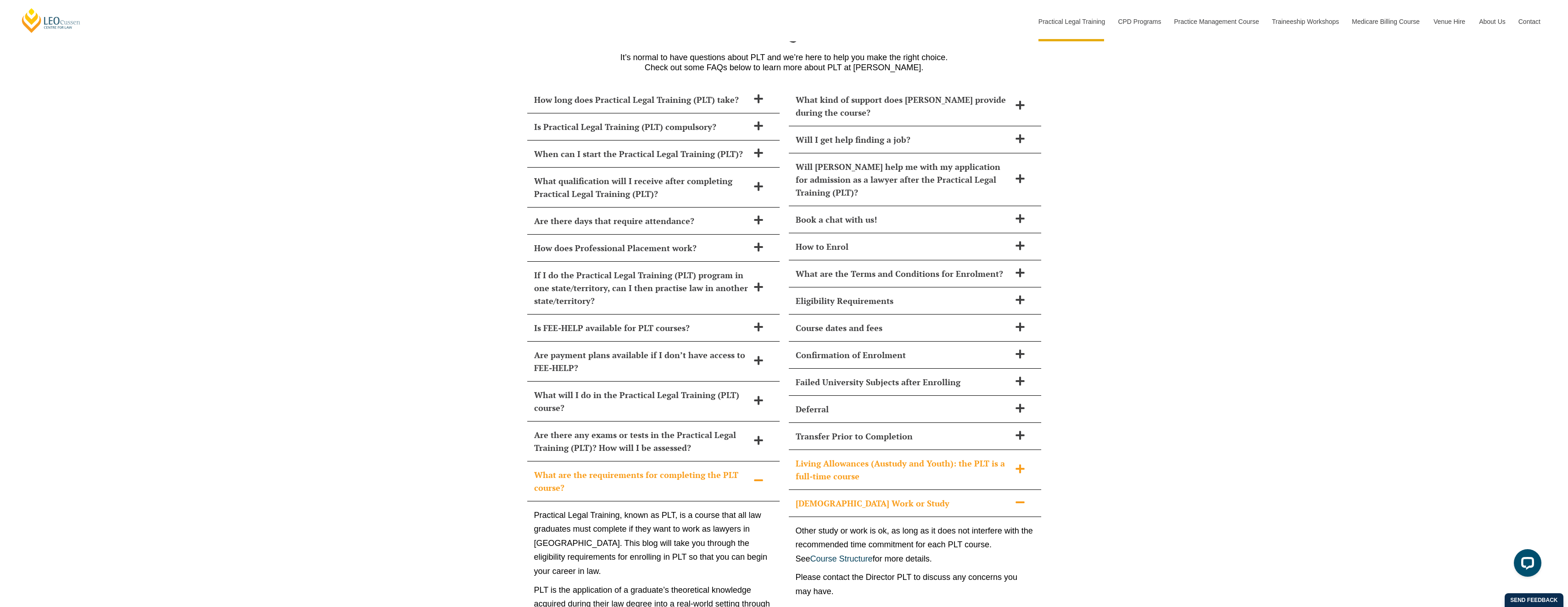
click at [938, 457] on h2 "Living Allowances (Austudy and Youth): the PLT is a full-time course" at bounding box center [903, 469] width 215 height 26
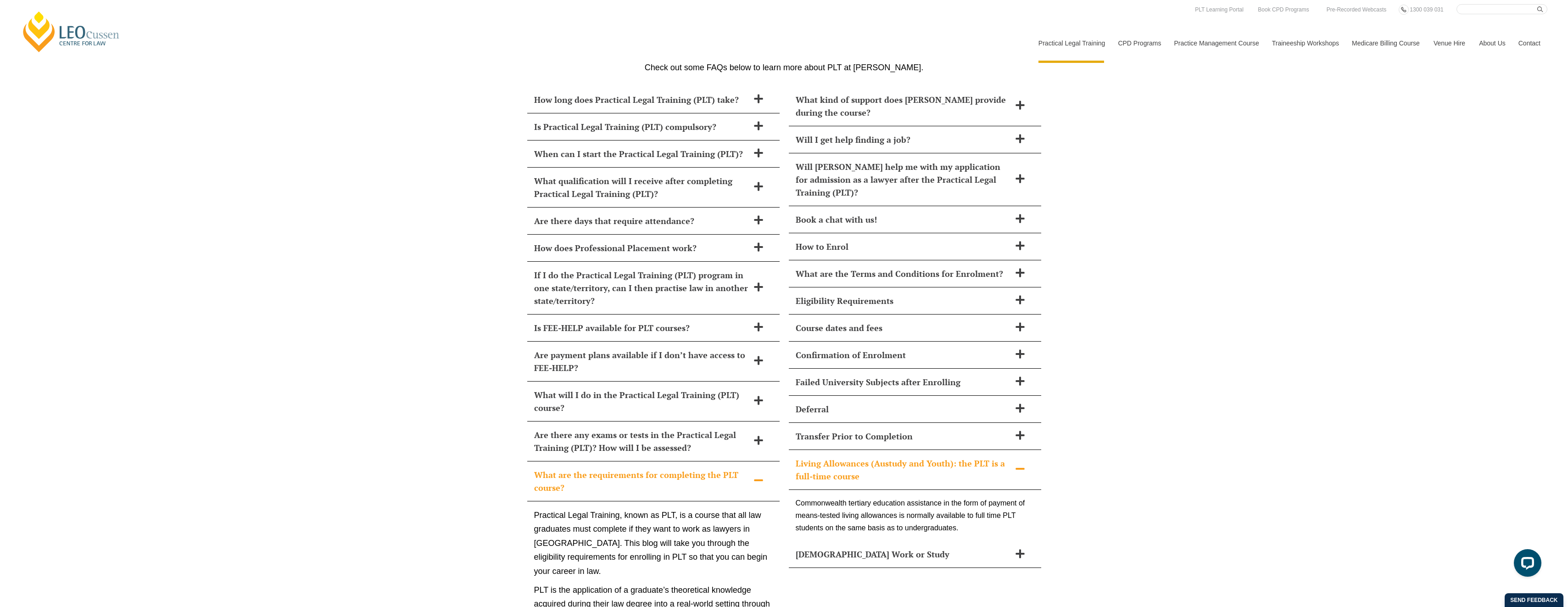
click at [985, 376] on h2 "Failed University Subjects after Enrolling" at bounding box center [903, 382] width 215 height 13
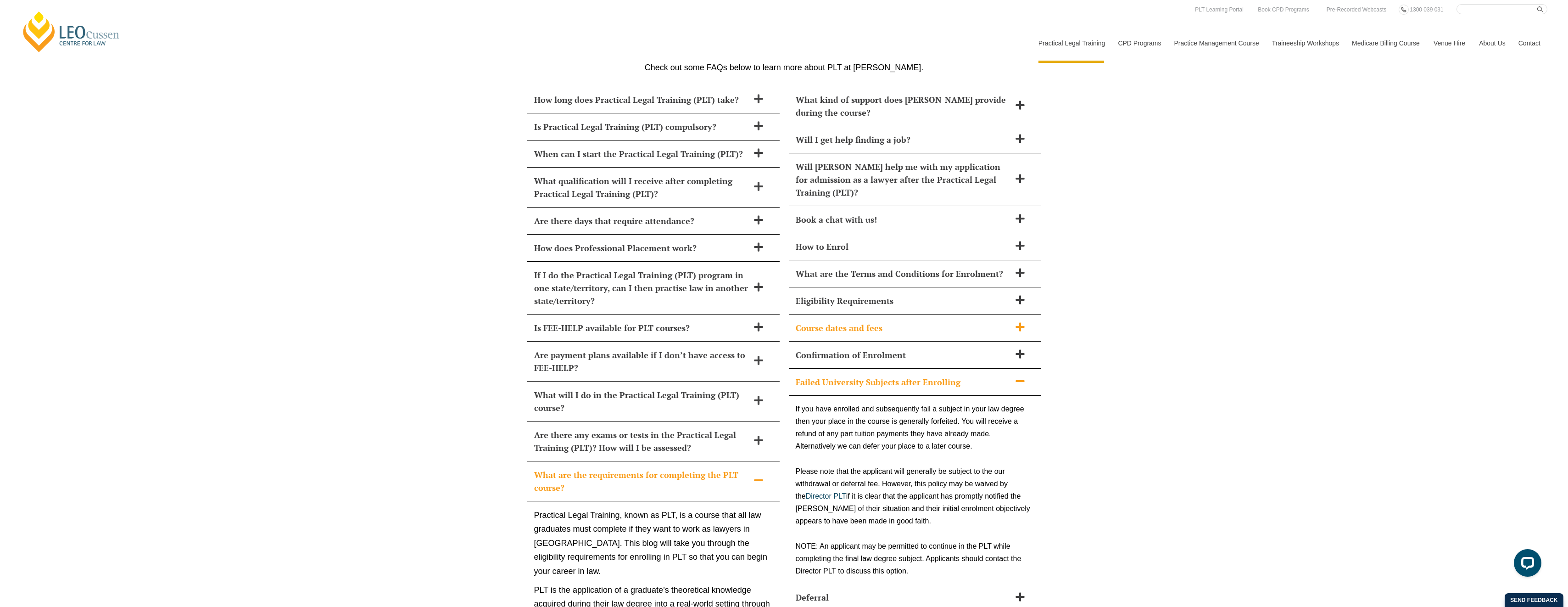
click at [958, 321] on h2 "Course dates and fees" at bounding box center [903, 328] width 215 height 13
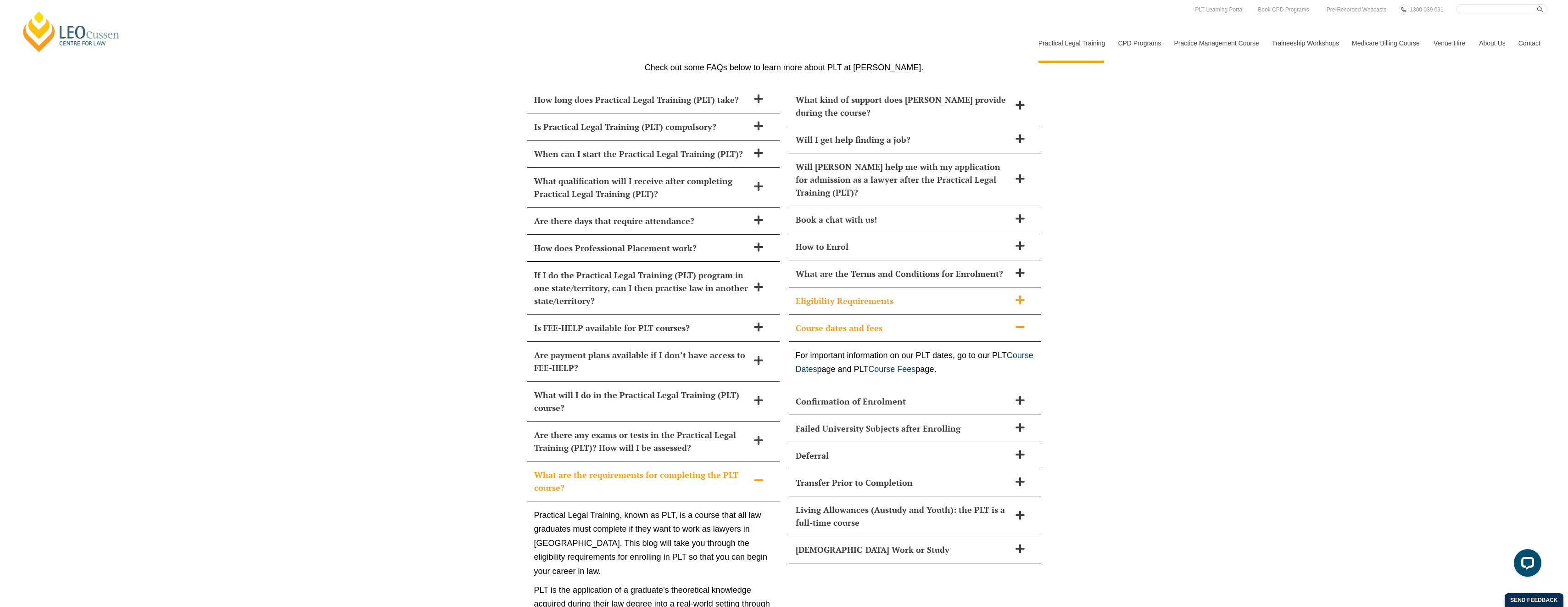
click at [962, 294] on h2 "Eligibility Requirements" at bounding box center [903, 300] width 215 height 13
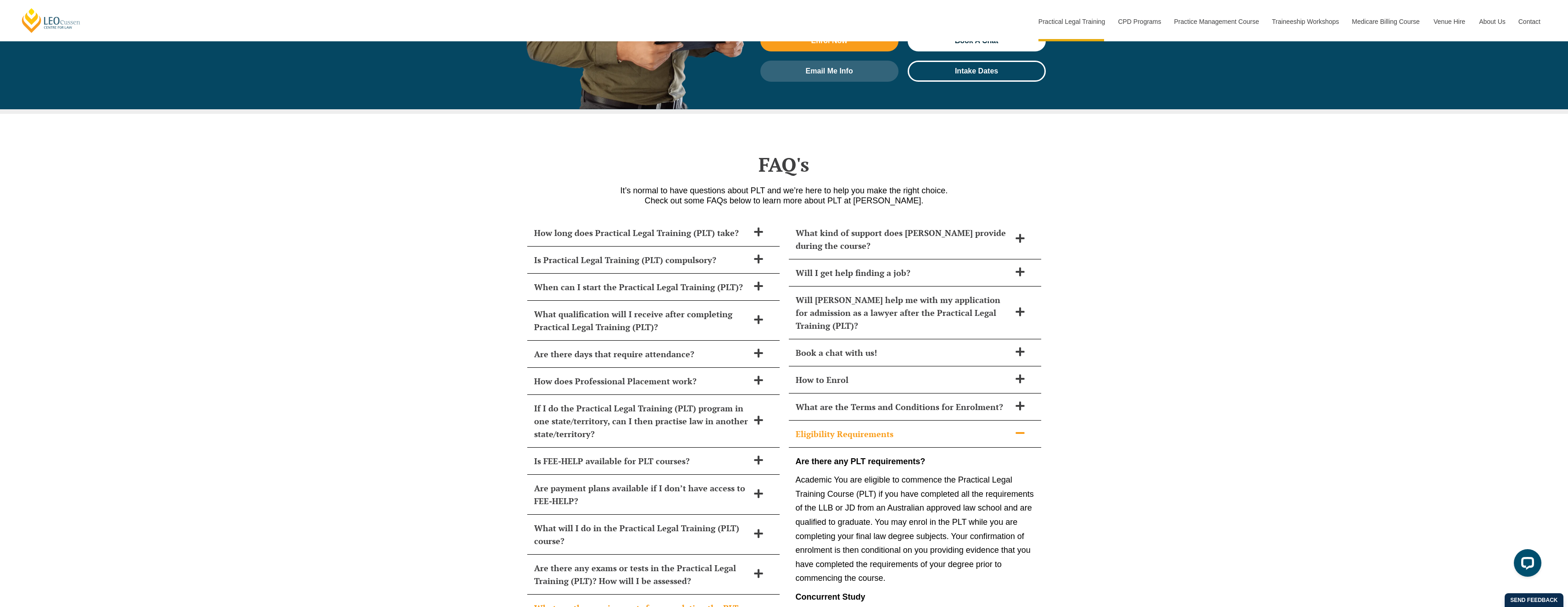
scroll to position [3612, 0]
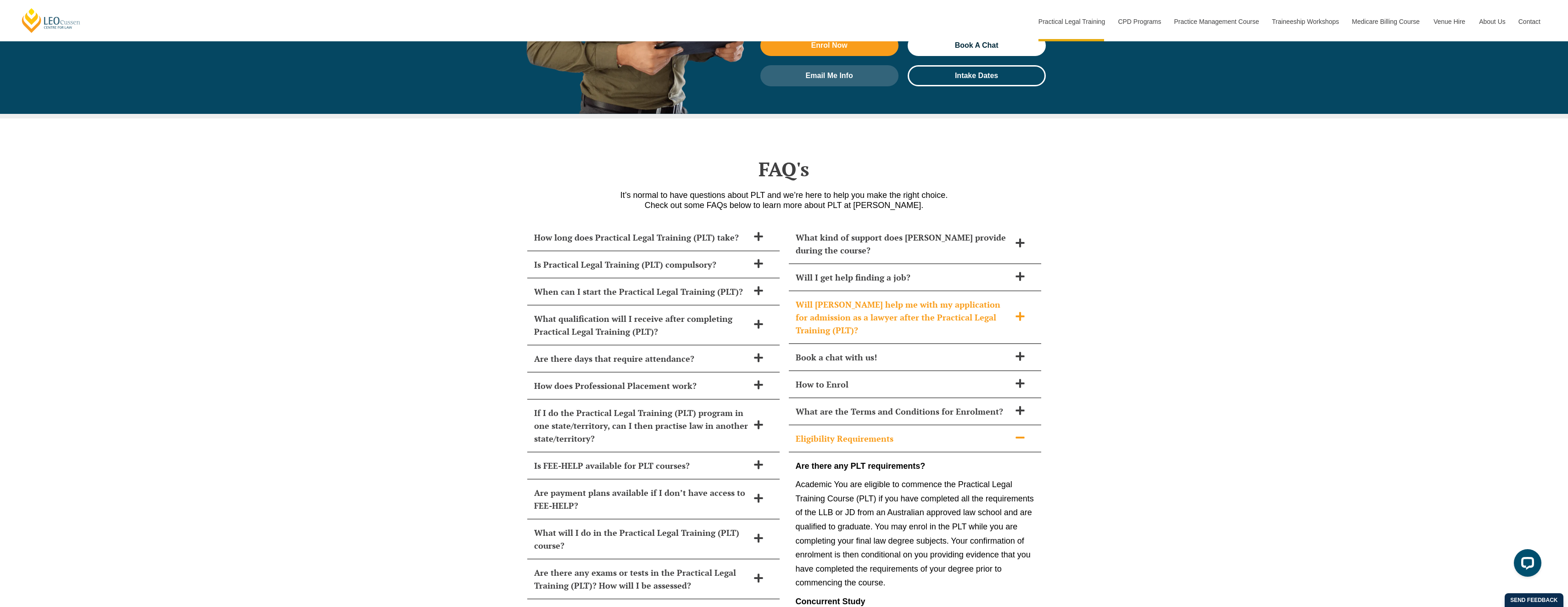
click at [957, 298] on h2 "Will Leo Cussen help me with my application for admission as a lawyer after the…" at bounding box center [903, 317] width 215 height 38
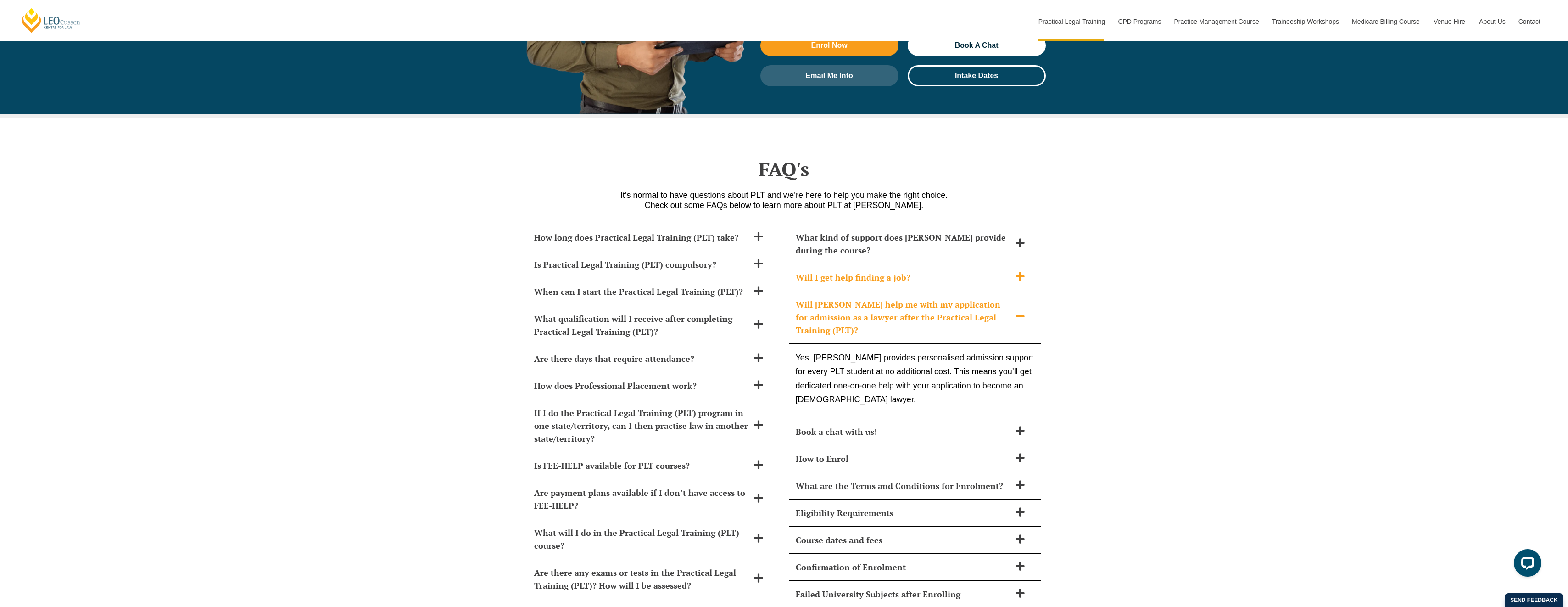
click at [940, 271] on h2 "Will I get help finding a job?" at bounding box center [903, 277] width 215 height 13
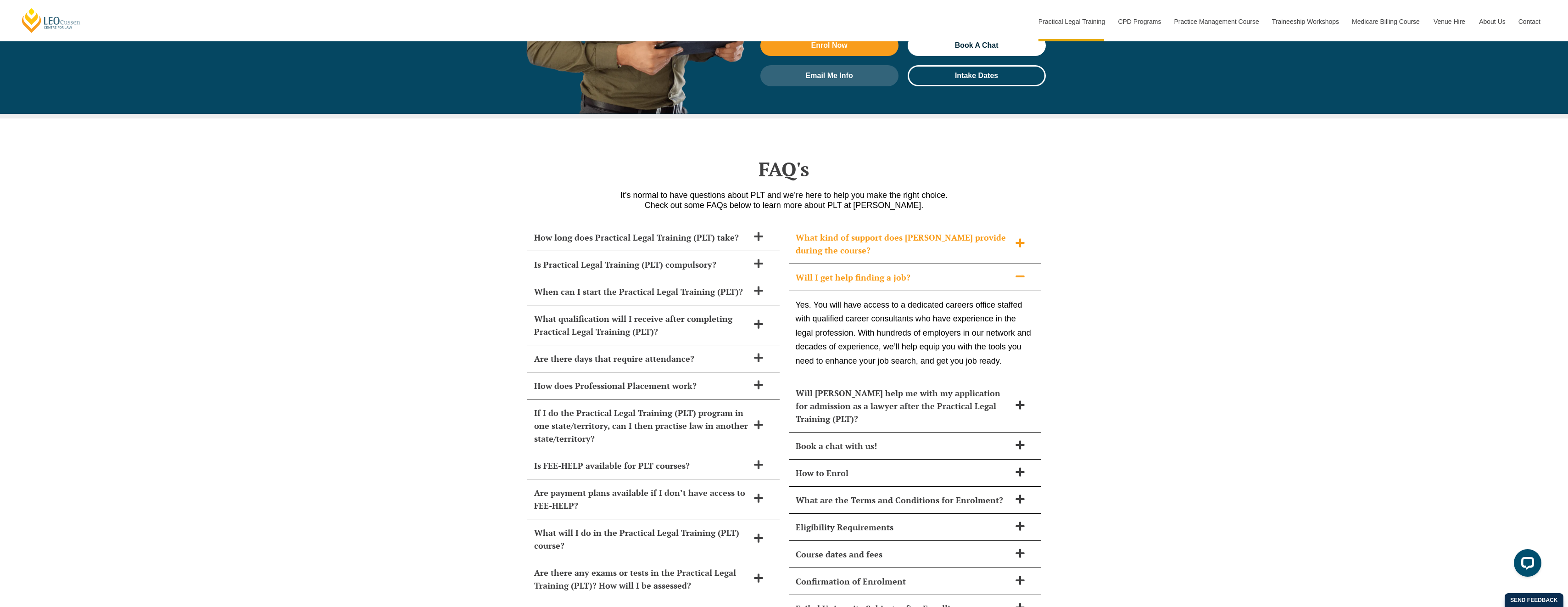
click at [957, 231] on h2 "What kind of support does Leo Cussen provide during the course?" at bounding box center [903, 244] width 215 height 26
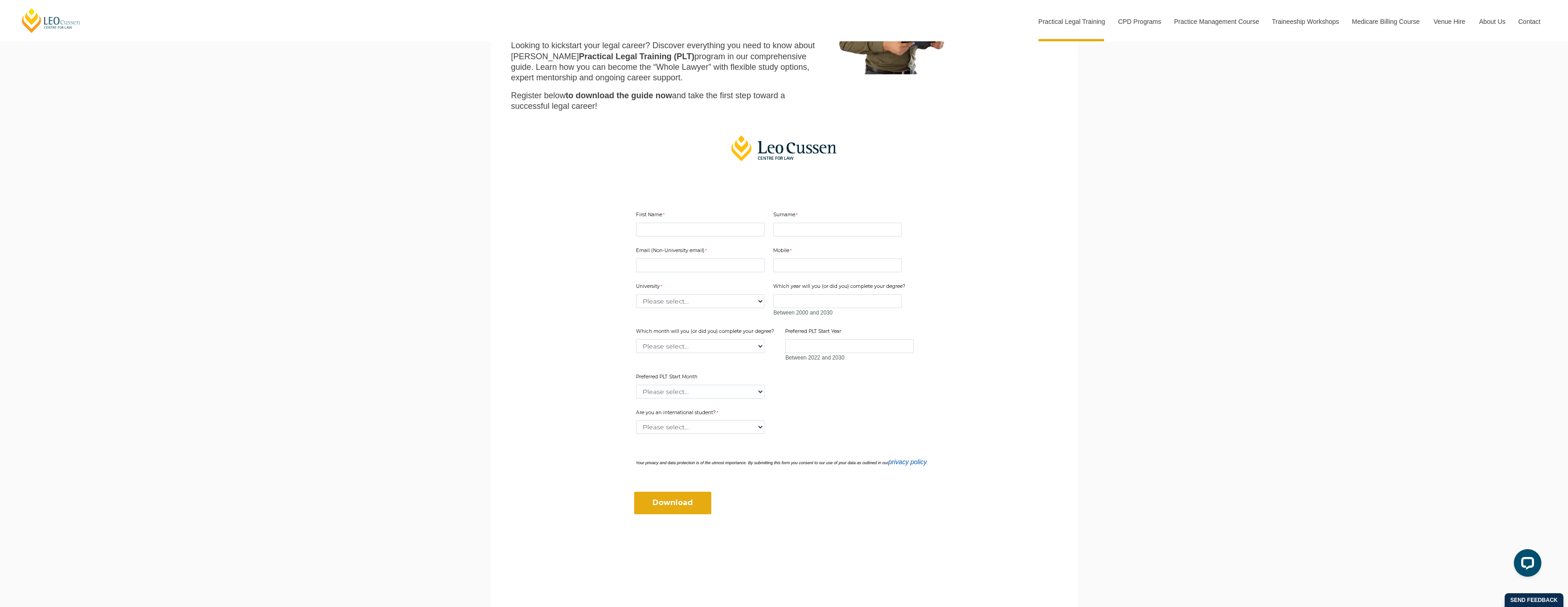
scroll to position [184, 0]
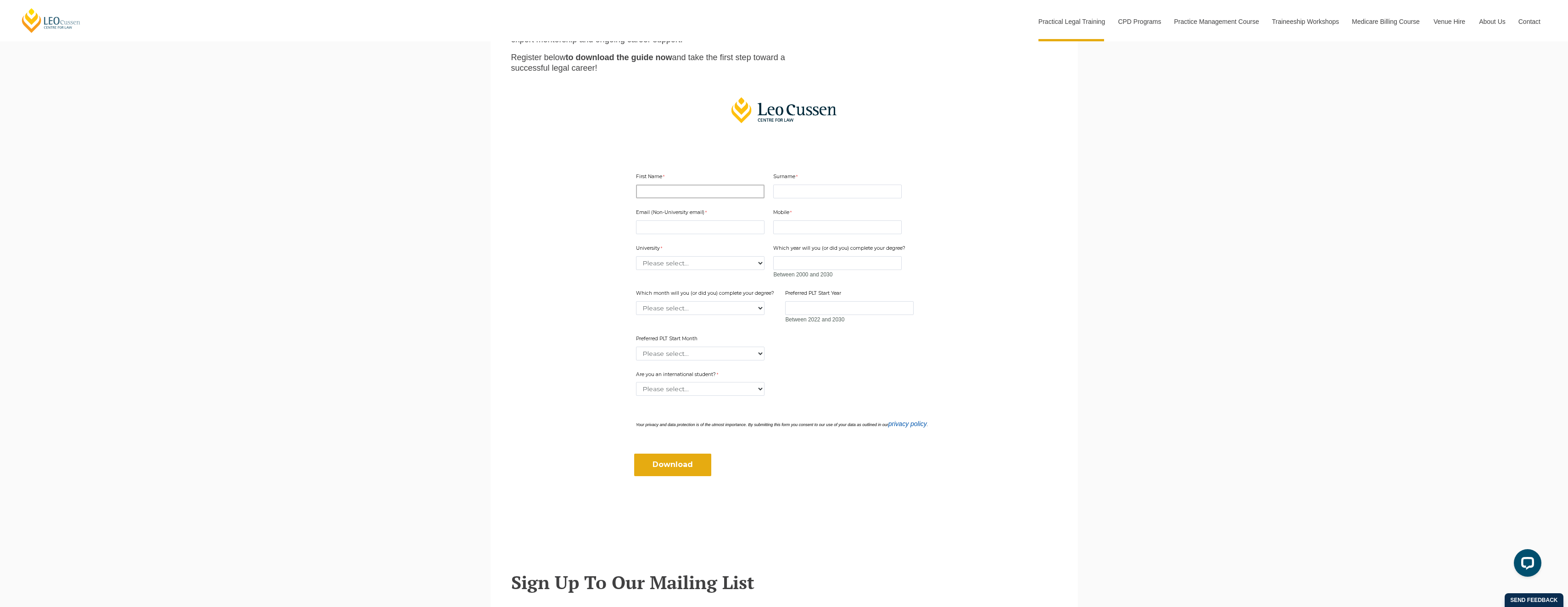
click at [676, 191] on input "First Name" at bounding box center [700, 191] width 128 height 14
type input "[GEOGRAPHIC_DATA]"
type input "Blacker"
type input "[PERSON_NAME][EMAIL_ADDRESS][DOMAIN_NAME]"
type input "0411370441"
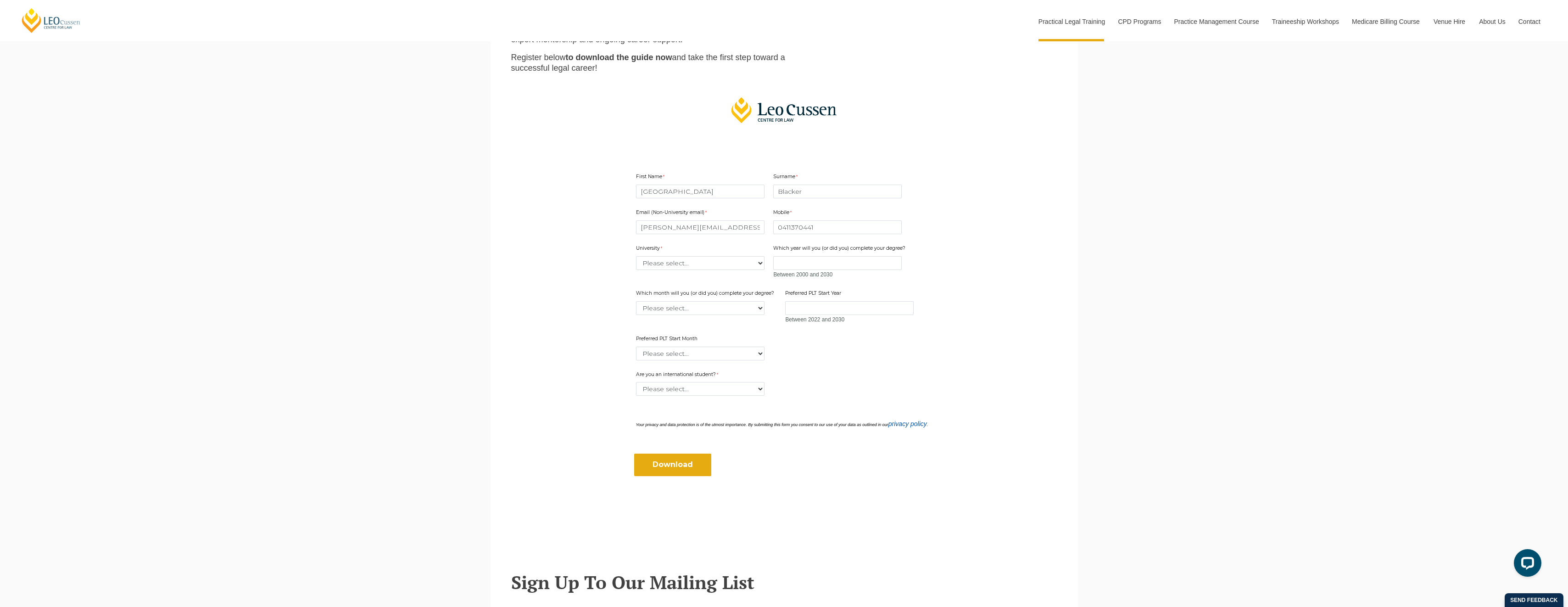
click at [719, 272] on div "Email (Non-University email) [PERSON_NAME][EMAIL_ADDRESS][DOMAIN_NAME] Mobile 0…" at bounding box center [784, 281] width 304 height 162
click at [721, 264] on select "Please select... [GEOGRAPHIC_DATA] [GEOGRAPHIC_DATA] [GEOGRAPHIC_DATA] [GEOGRAP…" at bounding box center [700, 263] width 128 height 14
click at [709, 259] on select "Please select... [GEOGRAPHIC_DATA] [GEOGRAPHIC_DATA] [GEOGRAPHIC_DATA] [GEOGRAP…" at bounding box center [700, 263] width 128 height 14
click at [709, 265] on select "Please select... [GEOGRAPHIC_DATA] [GEOGRAPHIC_DATA] [GEOGRAPHIC_DATA] [GEOGRAP…" at bounding box center [700, 263] width 128 height 14
select select "tfa_2186"
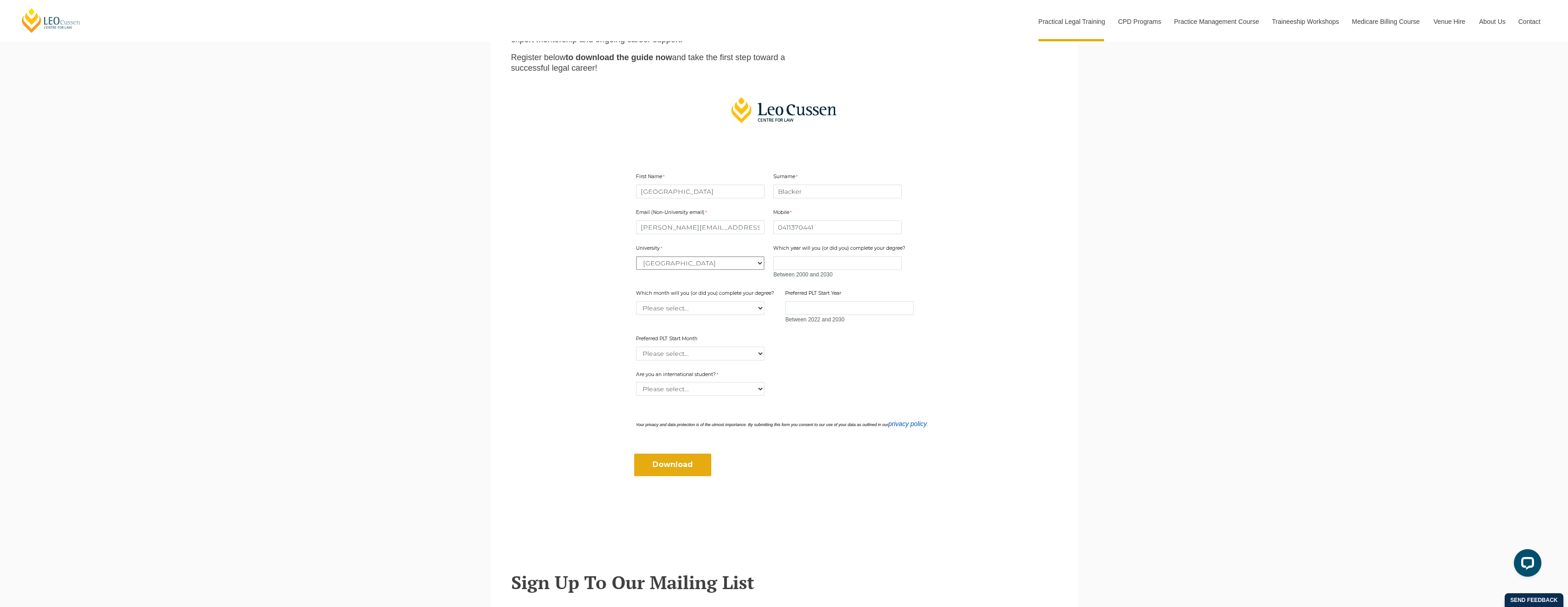
click at [636, 256] on select "Please select... [GEOGRAPHIC_DATA] [GEOGRAPHIC_DATA] [GEOGRAPHIC_DATA] [GEOGRAP…" at bounding box center [700, 263] width 128 height 14
click at [821, 262] on input "Which year will you (or did you) complete your degree?" at bounding box center [837, 263] width 128 height 14
type input "2023"
click at [687, 311] on select "Please select... January February March April May June July August September Oc…" at bounding box center [700, 308] width 128 height 14
select select "tfa_2234"
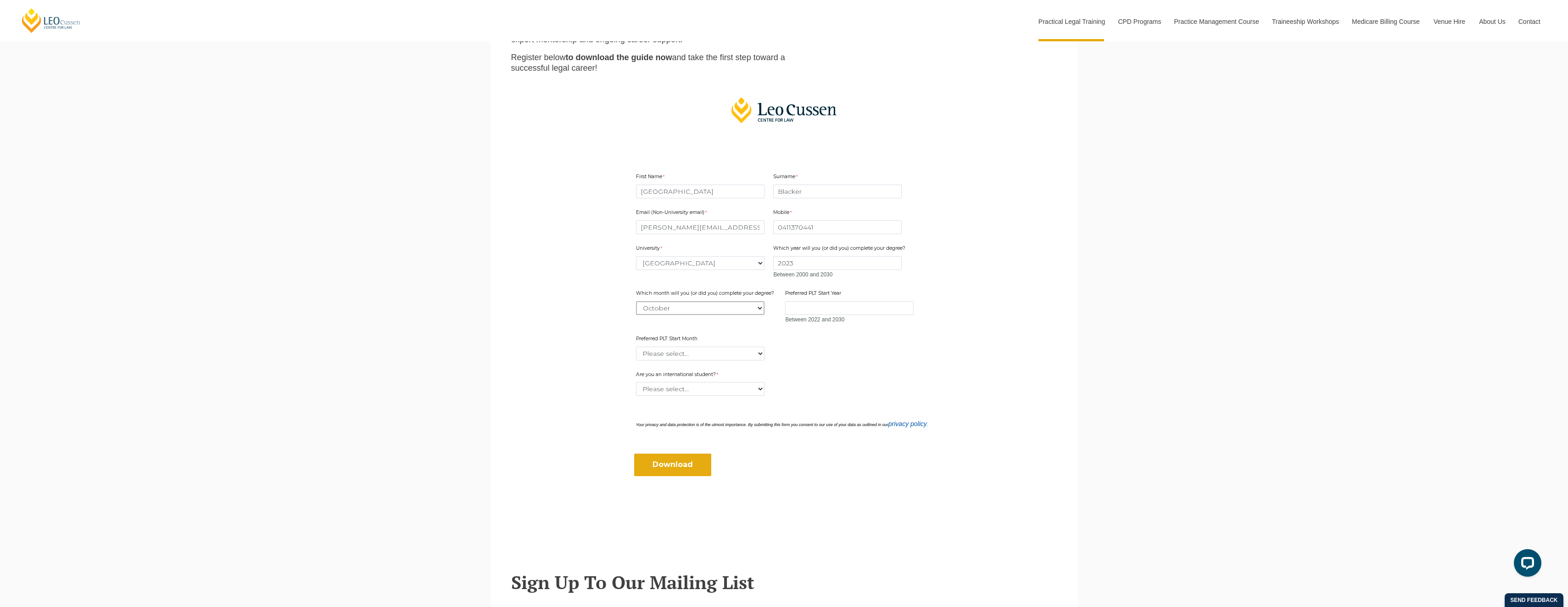
click at [636, 301] on select "Please select... January February March April May June July August September Oc…" at bounding box center [700, 308] width 128 height 14
click at [841, 311] on input "Preferred PLT Start Year" at bounding box center [849, 308] width 128 height 14
type input "2025"
click at [723, 353] on select "Please select... January February March April May June July August September Oc…" at bounding box center [700, 353] width 128 height 14
select select "tfa_2345"
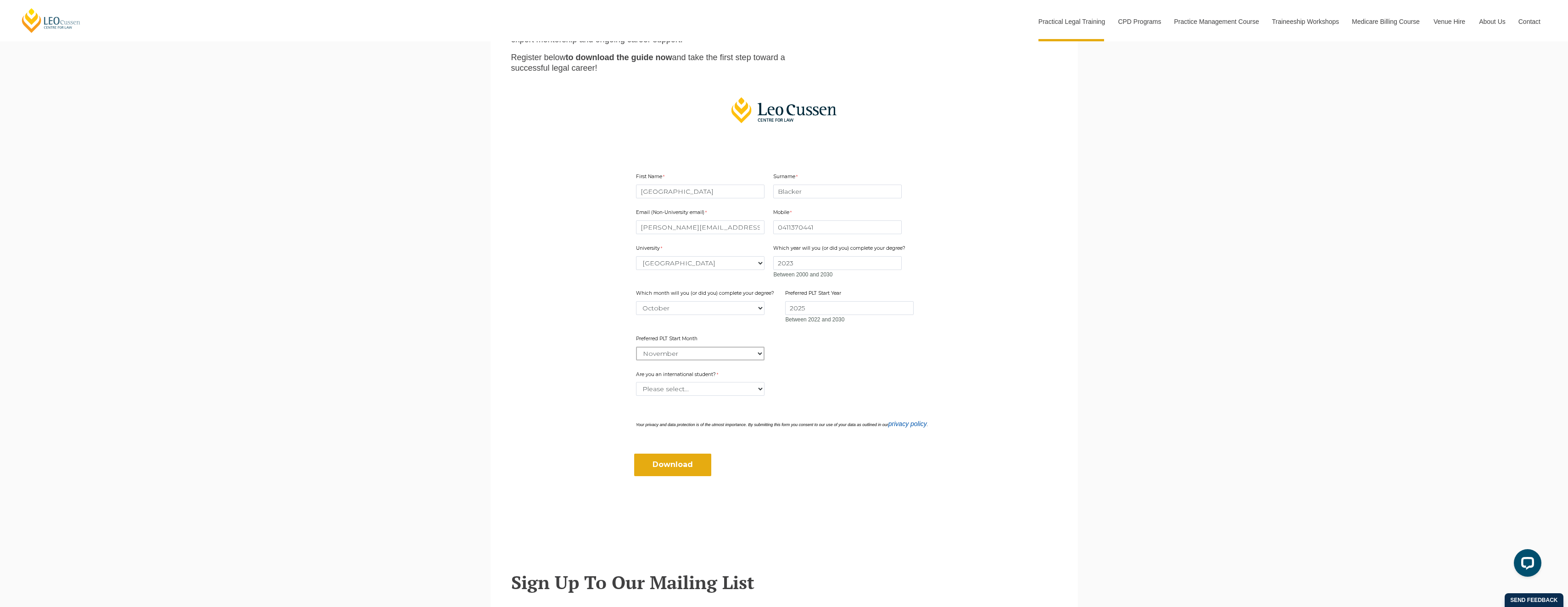
click at [636, 346] on select "Please select... January February March April May June July August September Oc…" at bounding box center [700, 353] width 128 height 14
click at [749, 382] on select "Please select... Yes No" at bounding box center [700, 388] width 128 height 14
select select "tfa_60"
click at [636, 382] on select "Please select... Yes No" at bounding box center [700, 388] width 128 height 14
click at [692, 469] on input "Download" at bounding box center [673, 465] width 77 height 22
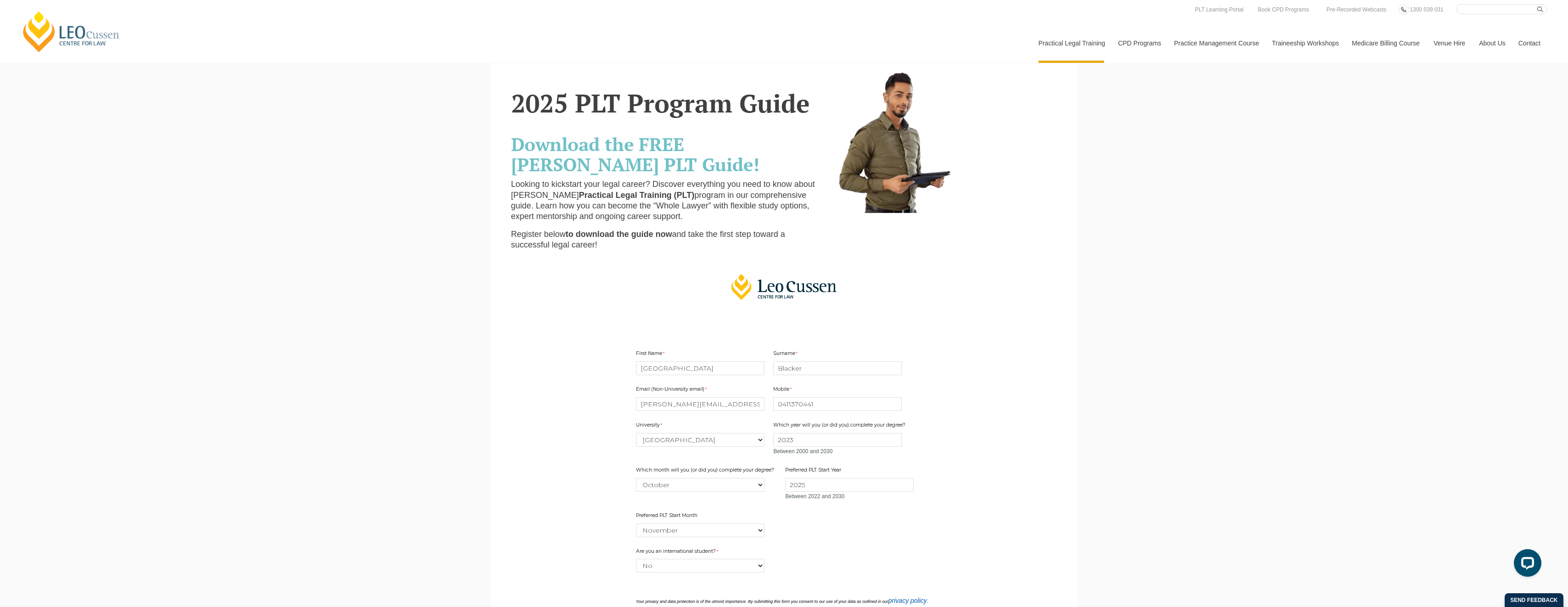
scroll to position [0, 0]
